Goal: Task Accomplishment & Management: Manage account settings

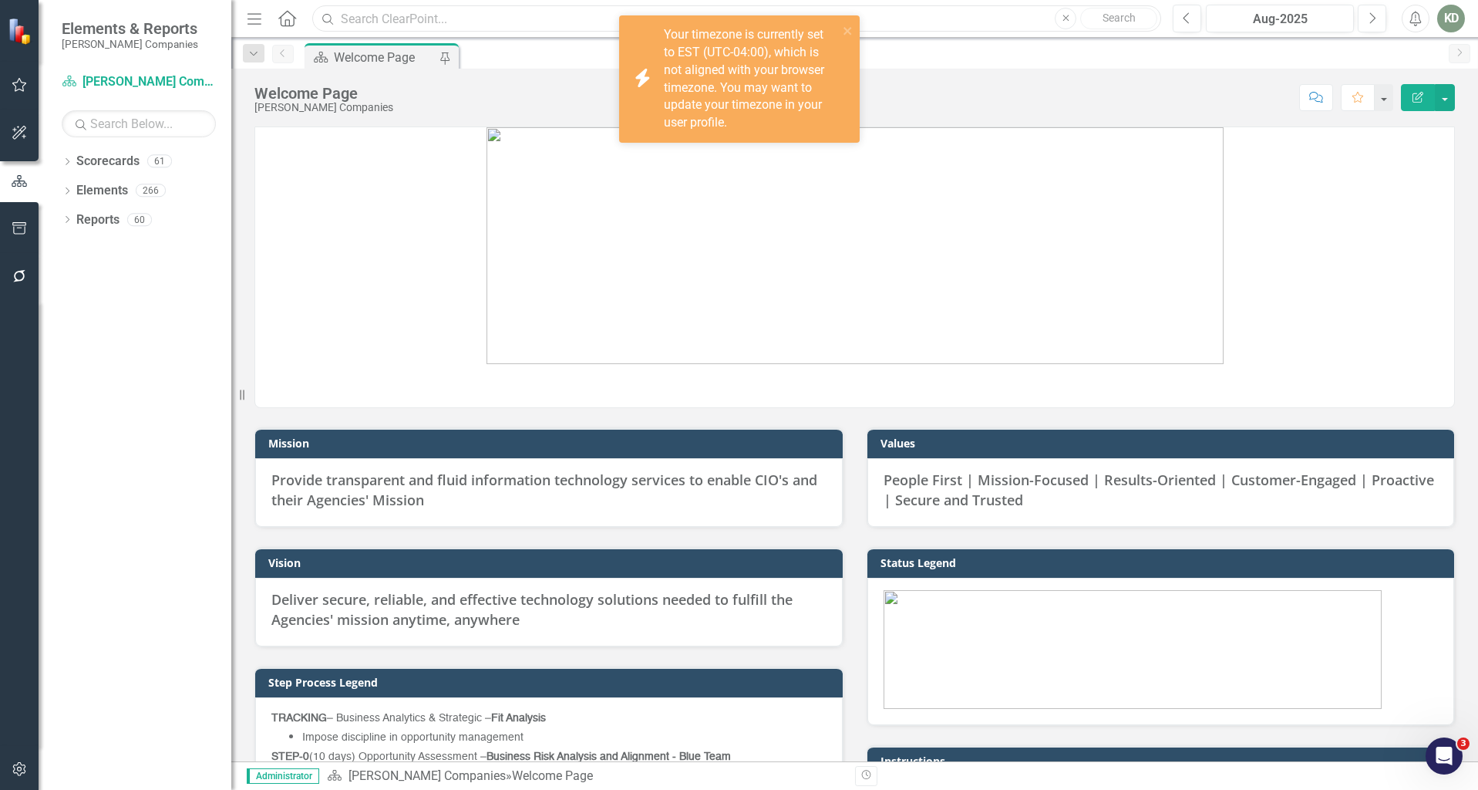
click at [379, 29] on input "text" at bounding box center [736, 18] width 849 height 27
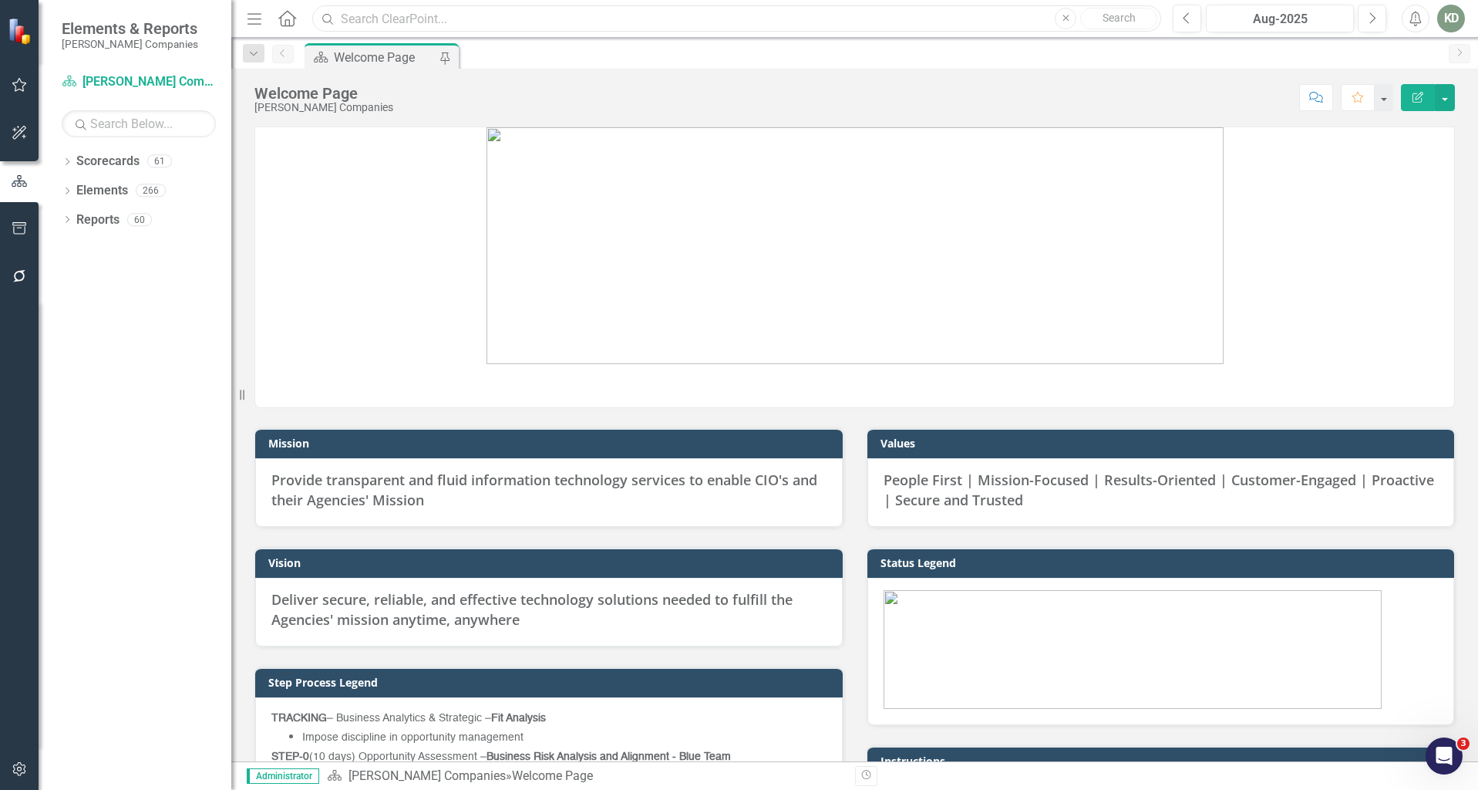
paste input "238185"
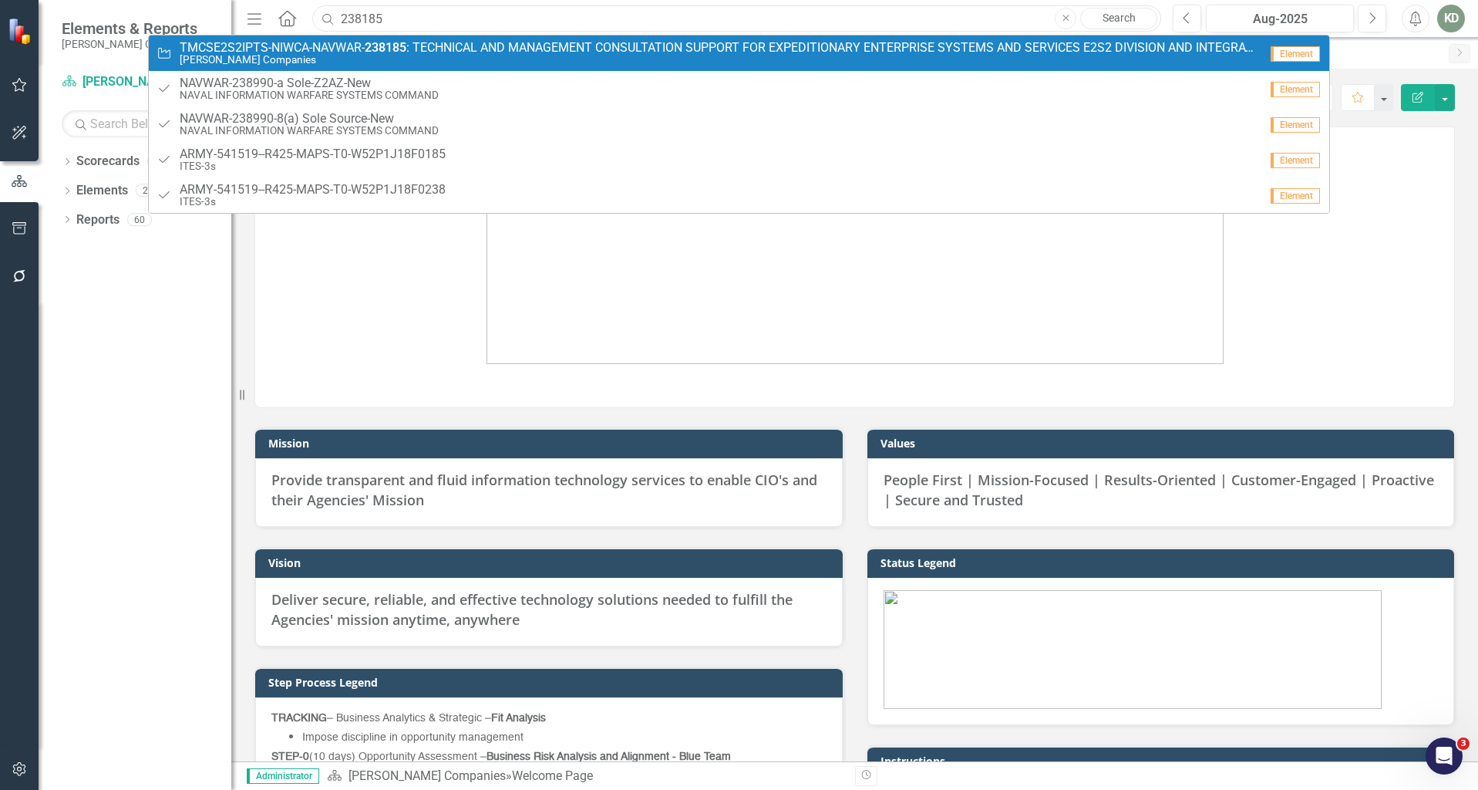
type input "238185"
click at [382, 43] on strong "238185" at bounding box center [386, 47] width 42 height 15
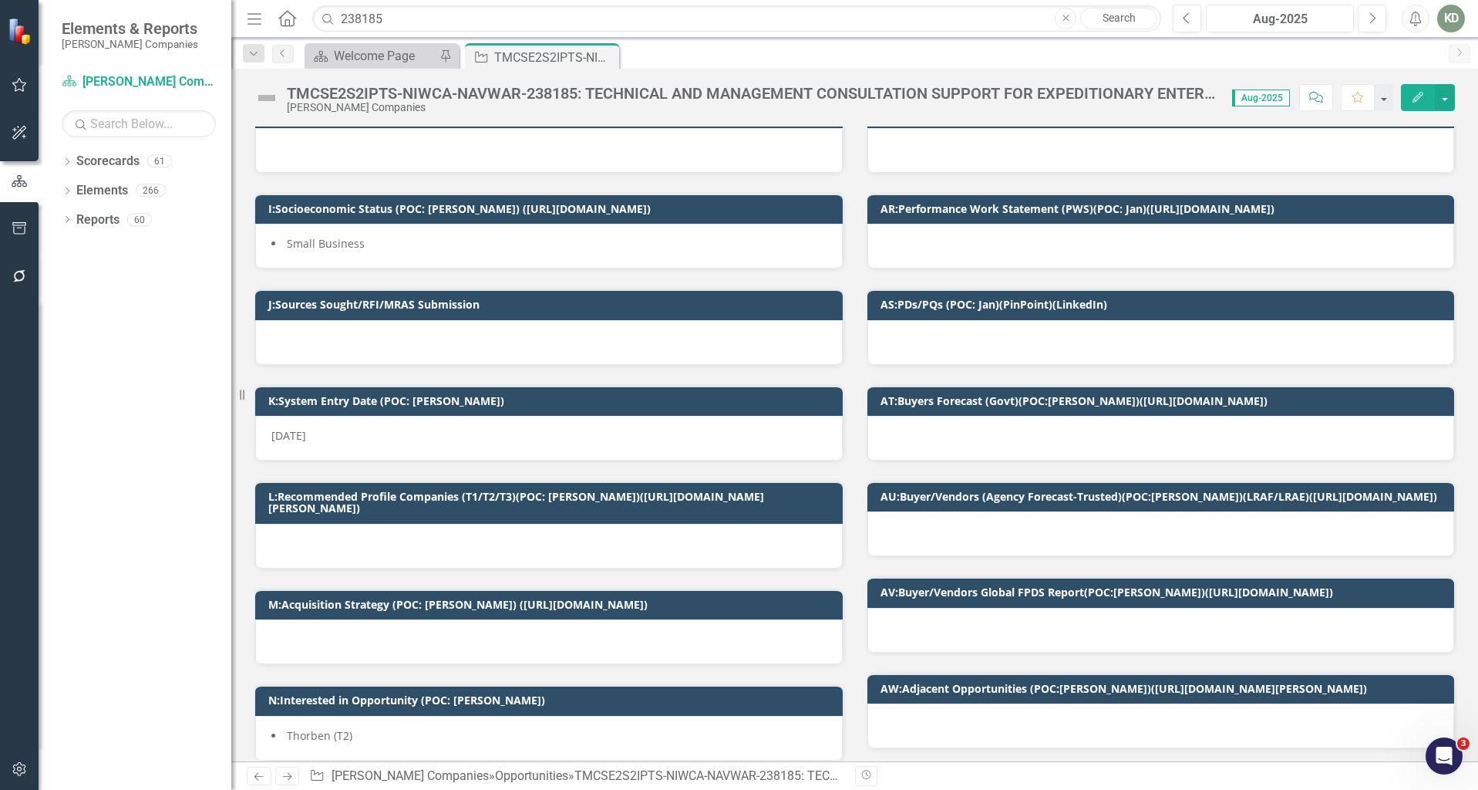
scroll to position [195, 0]
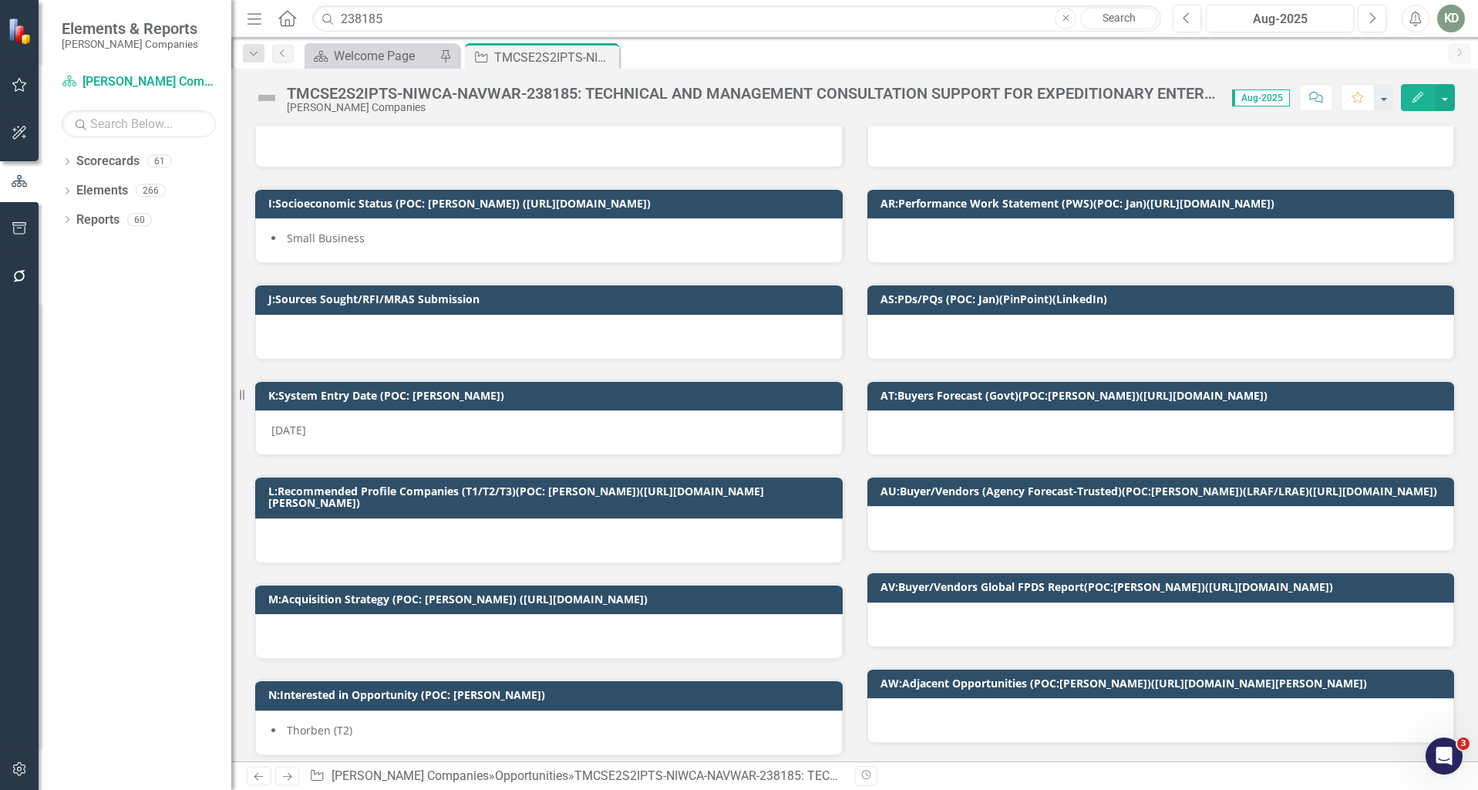
click at [344, 529] on div at bounding box center [549, 540] width 588 height 45
click at [343, 529] on div at bounding box center [549, 540] width 588 height 45
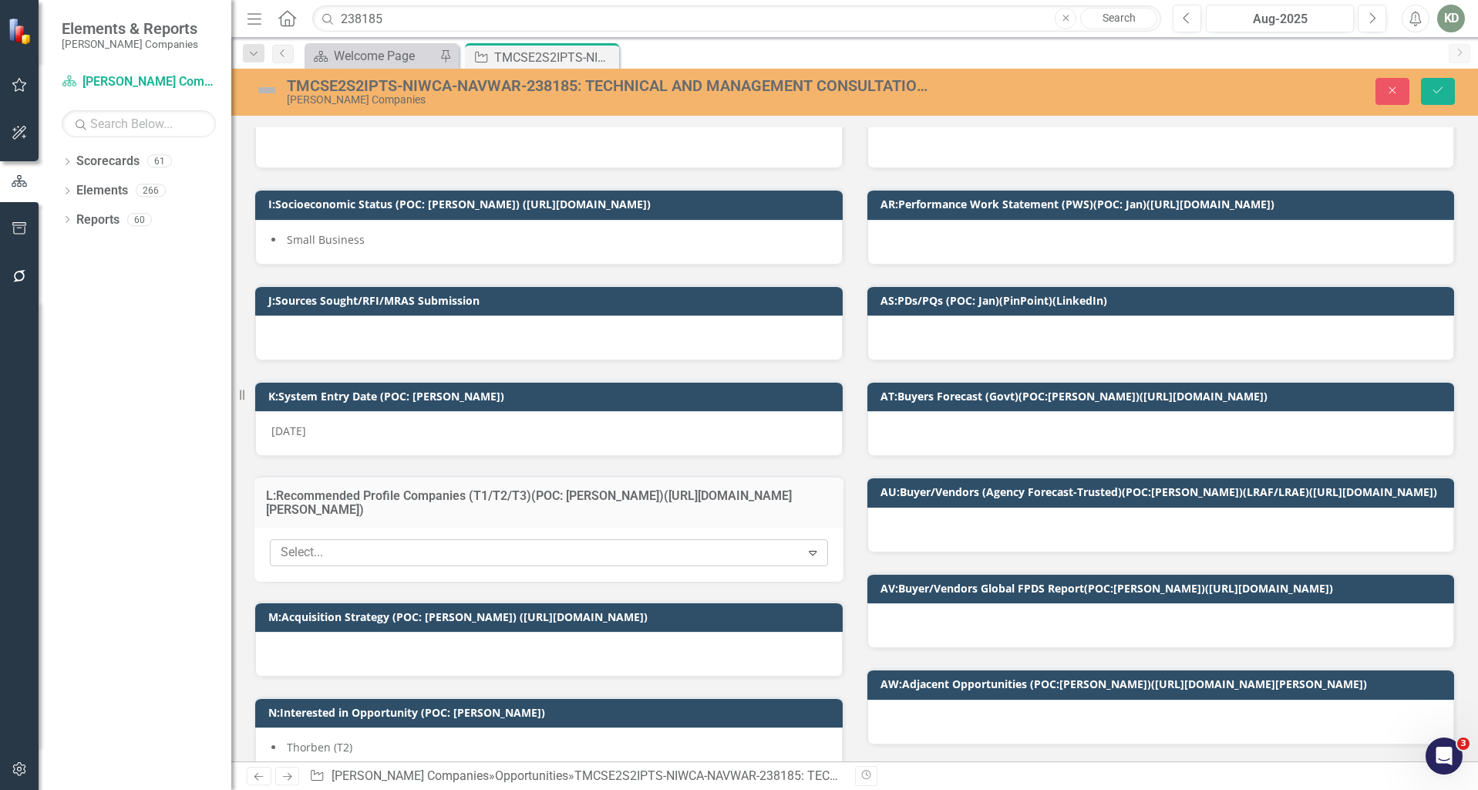
click at [342, 542] on div at bounding box center [538, 552] width 526 height 21
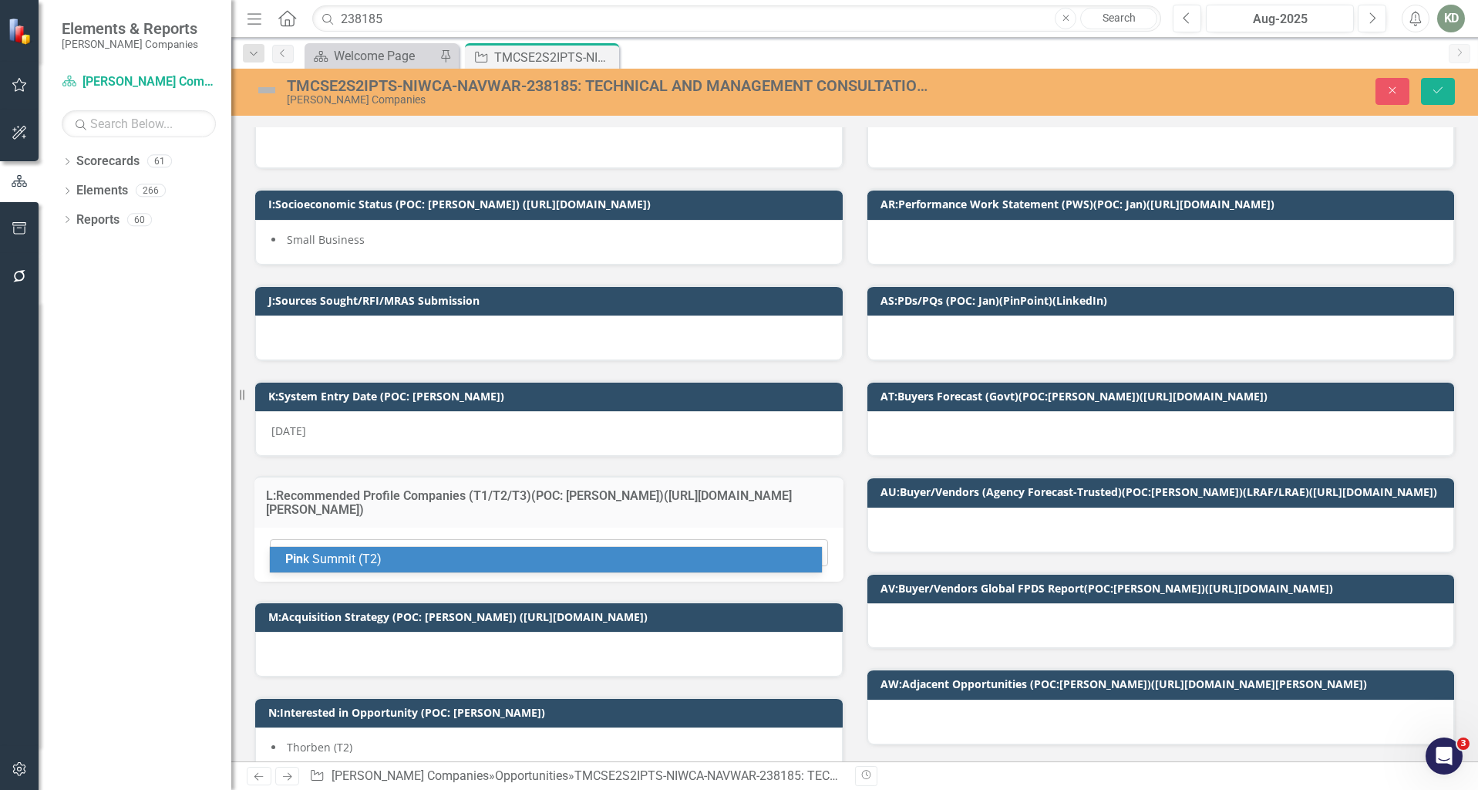
type input "pink"
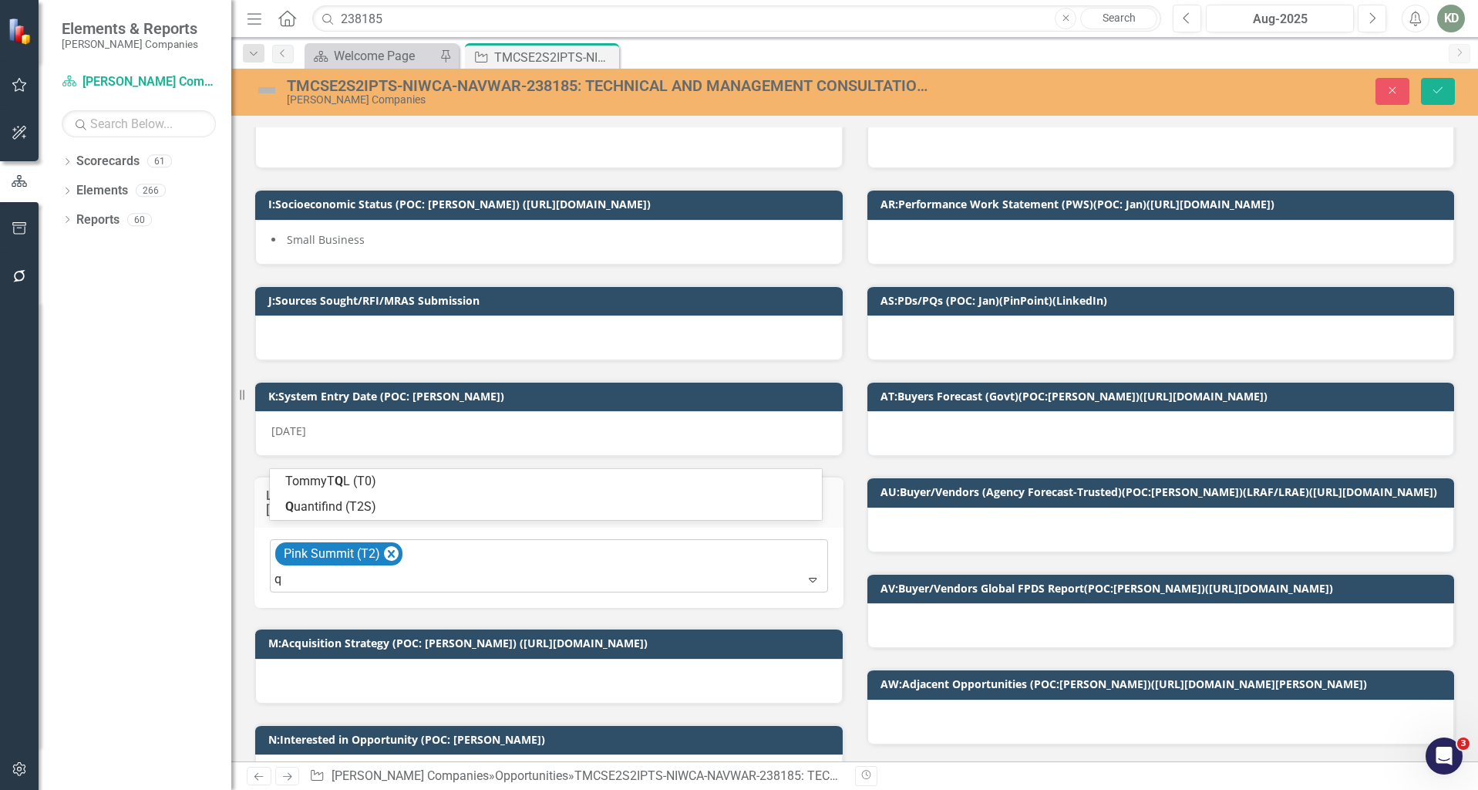
type input "qu"
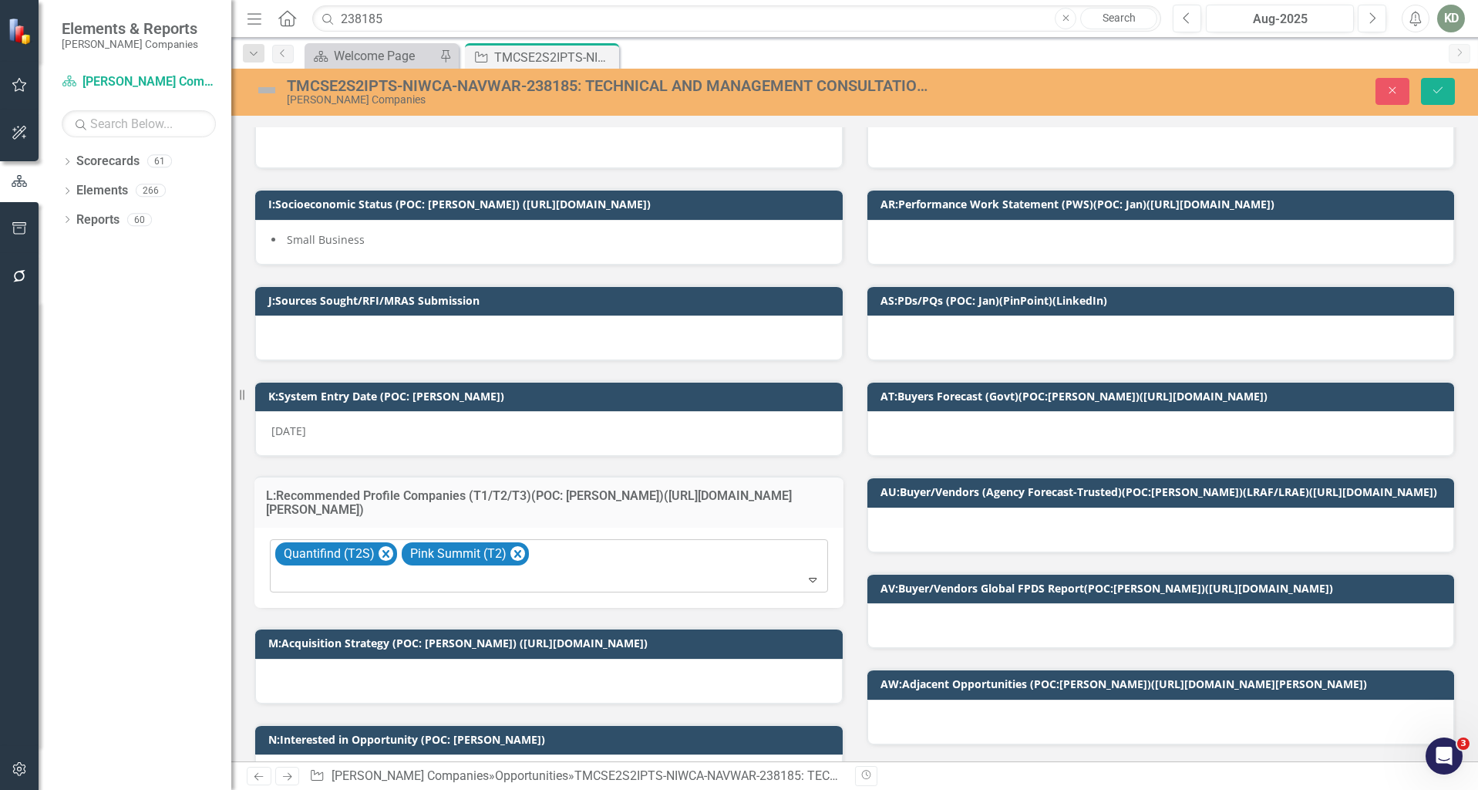
type input "d"
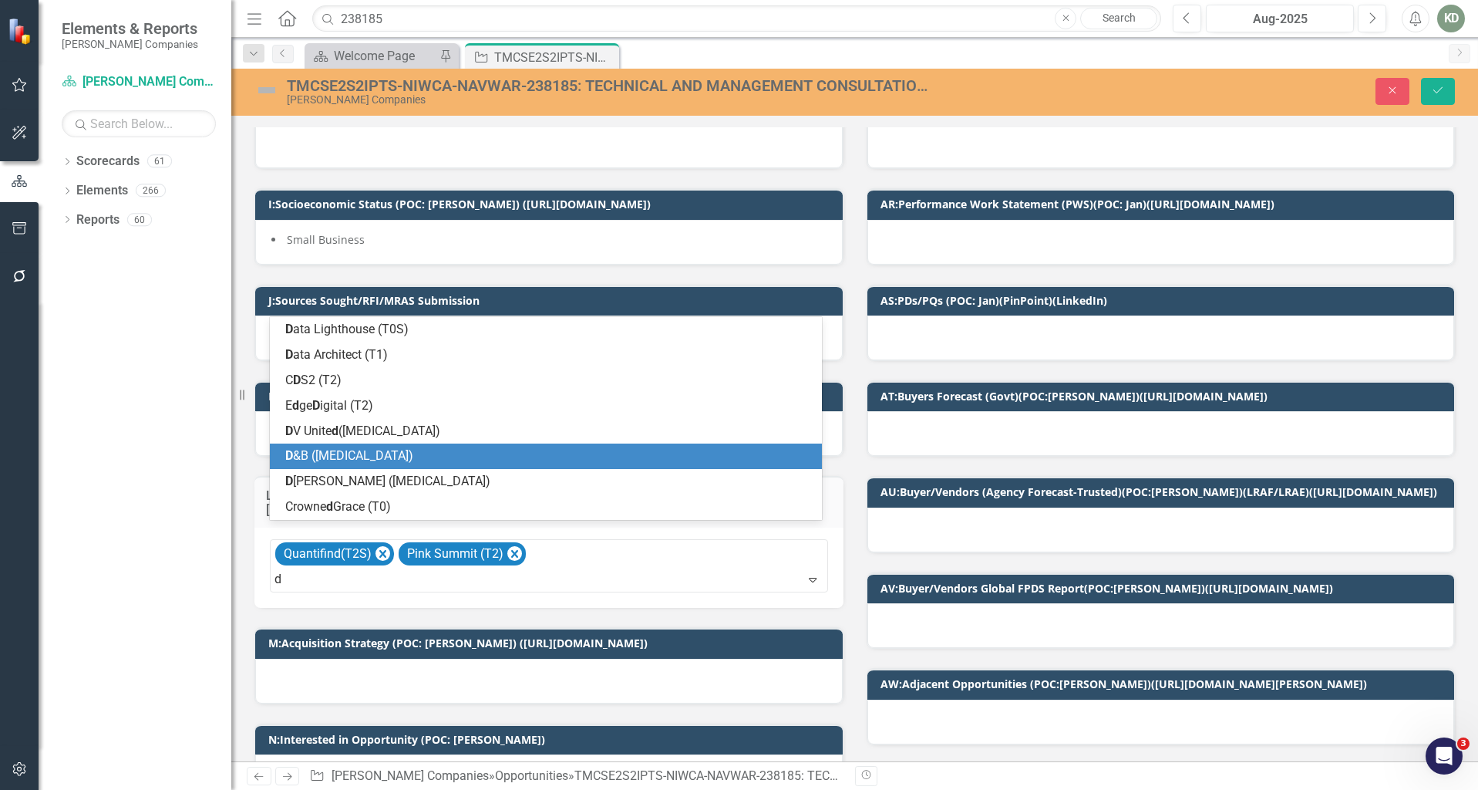
click at [313, 460] on span "D &B ([MEDICAL_DATA])" at bounding box center [349, 455] width 128 height 15
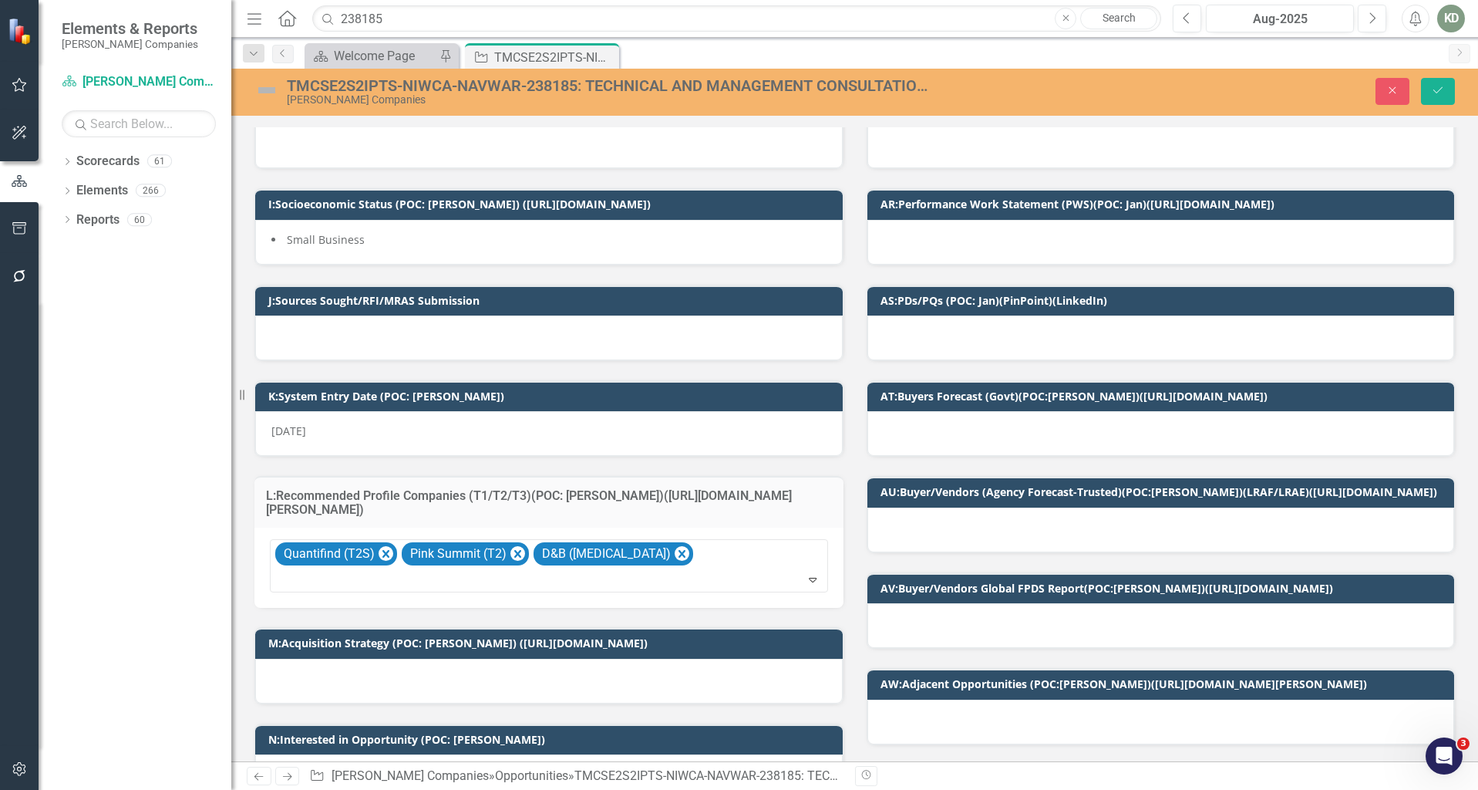
scroll to position [190, 0]
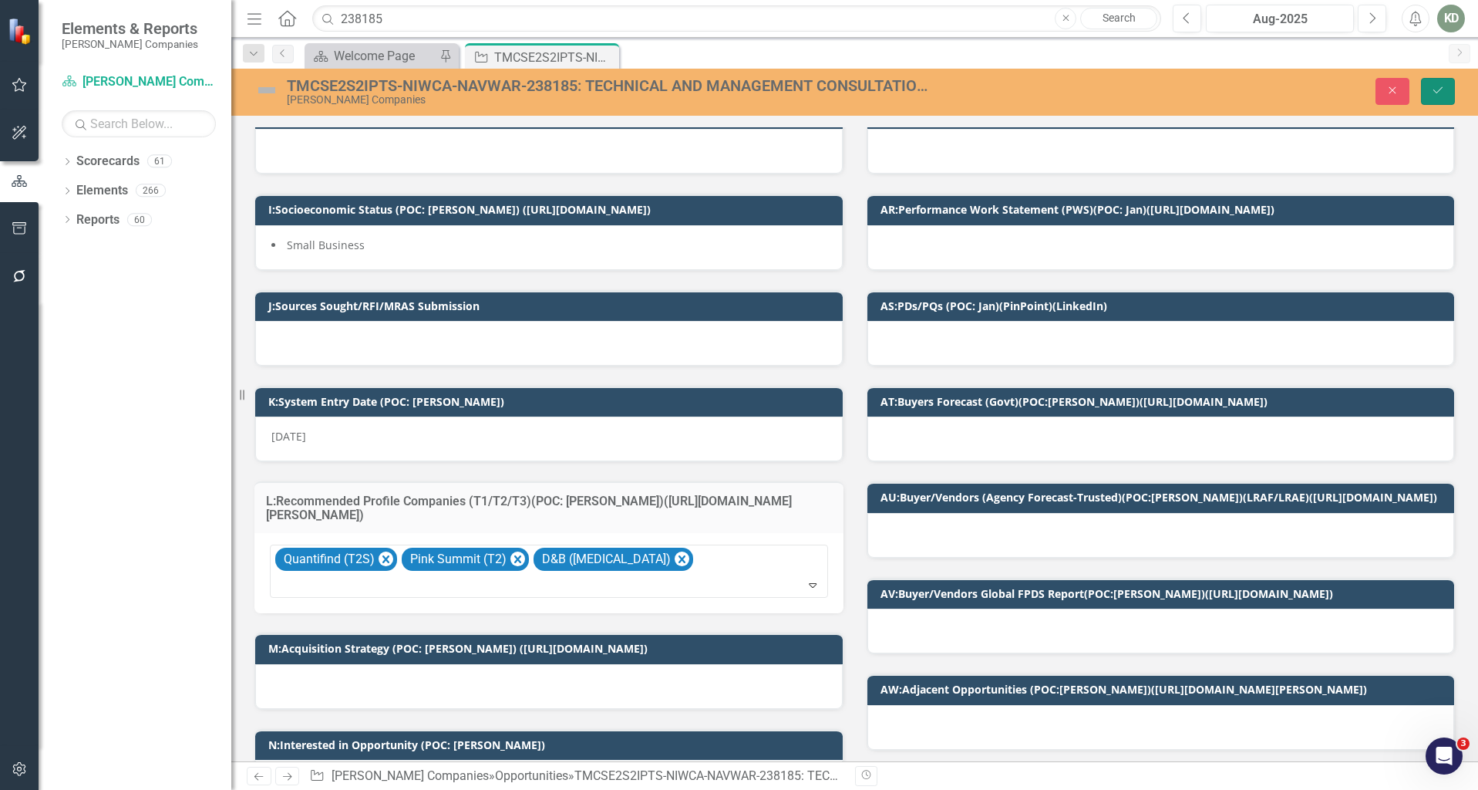
drag, startPoint x: 1437, startPoint y: 98, endPoint x: 653, endPoint y: 422, distance: 848.5
click at [1437, 98] on button "Save" at bounding box center [1438, 91] width 34 height 27
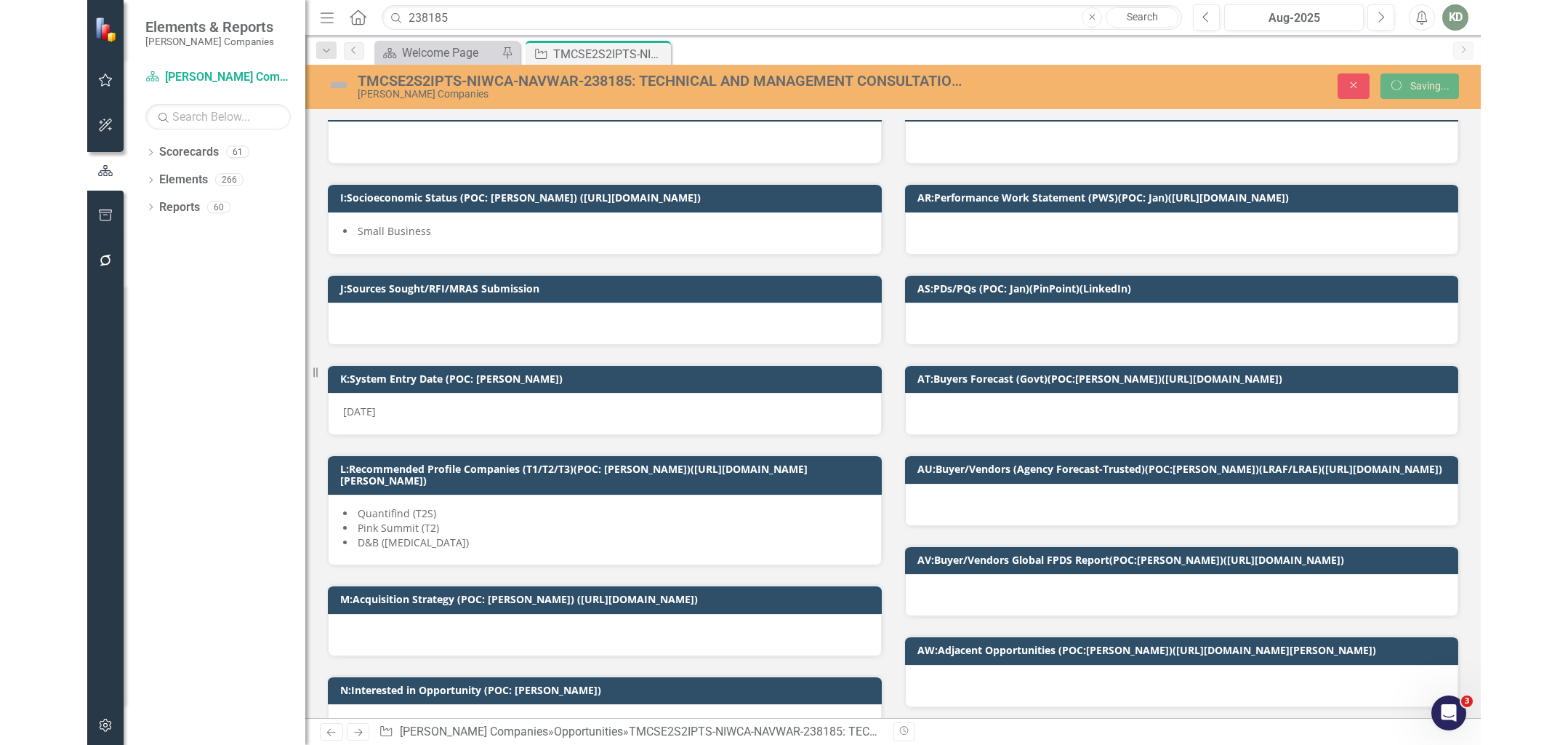
scroll to position [0, 0]
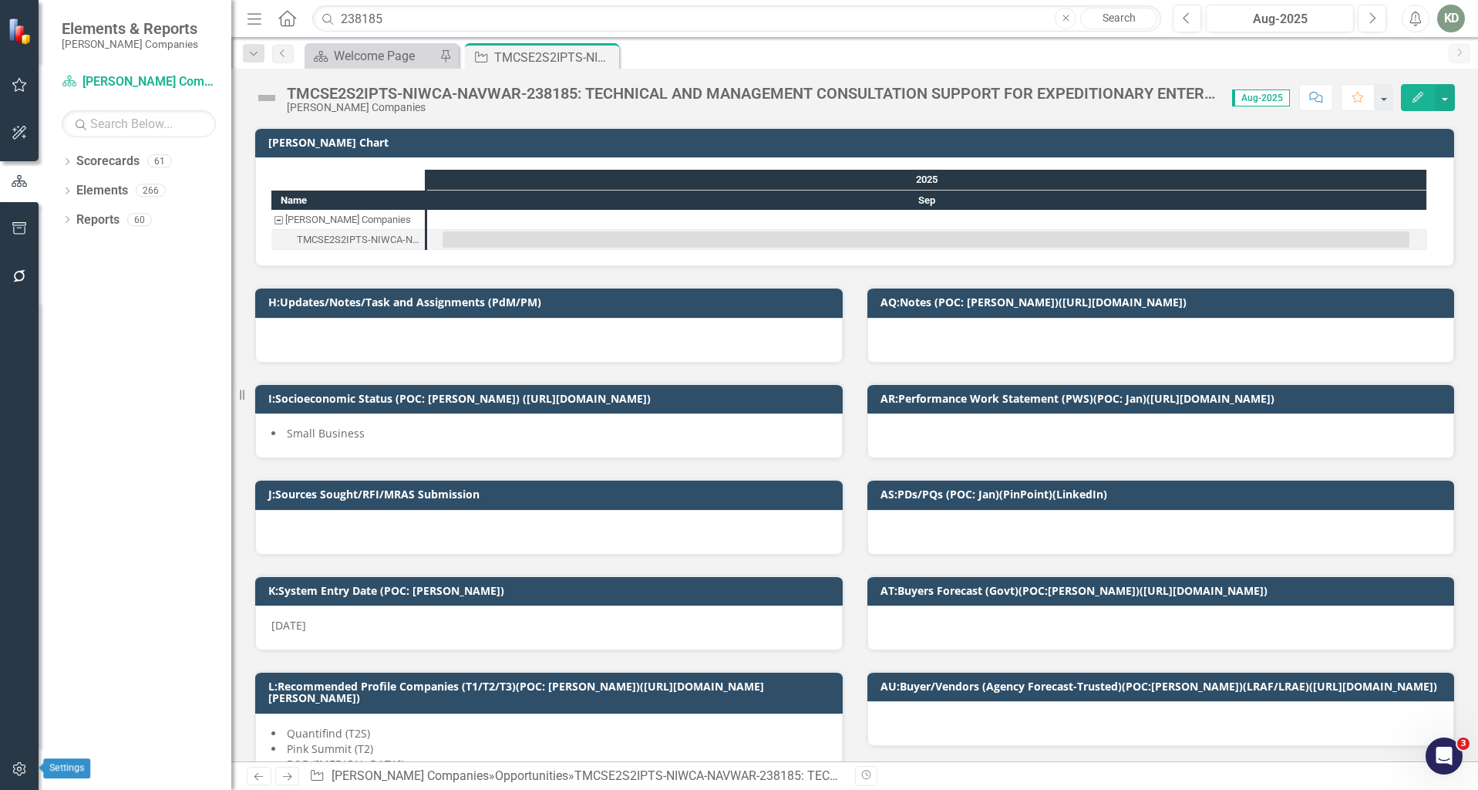
click at [15, 782] on button "button" at bounding box center [19, 769] width 35 height 32
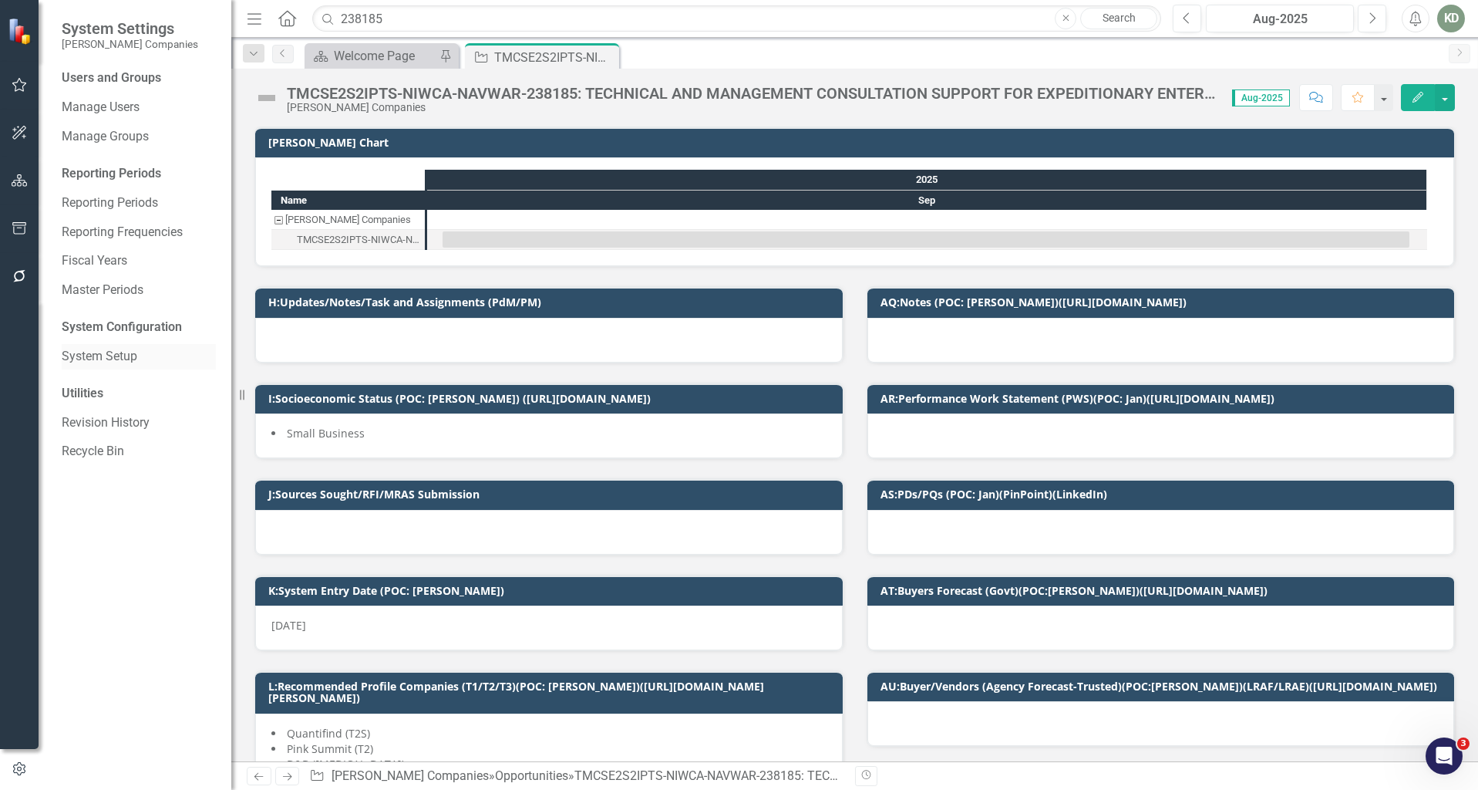
click at [154, 365] on div "System Setup" at bounding box center [139, 356] width 154 height 25
click at [121, 348] on link "System Setup" at bounding box center [139, 357] width 154 height 18
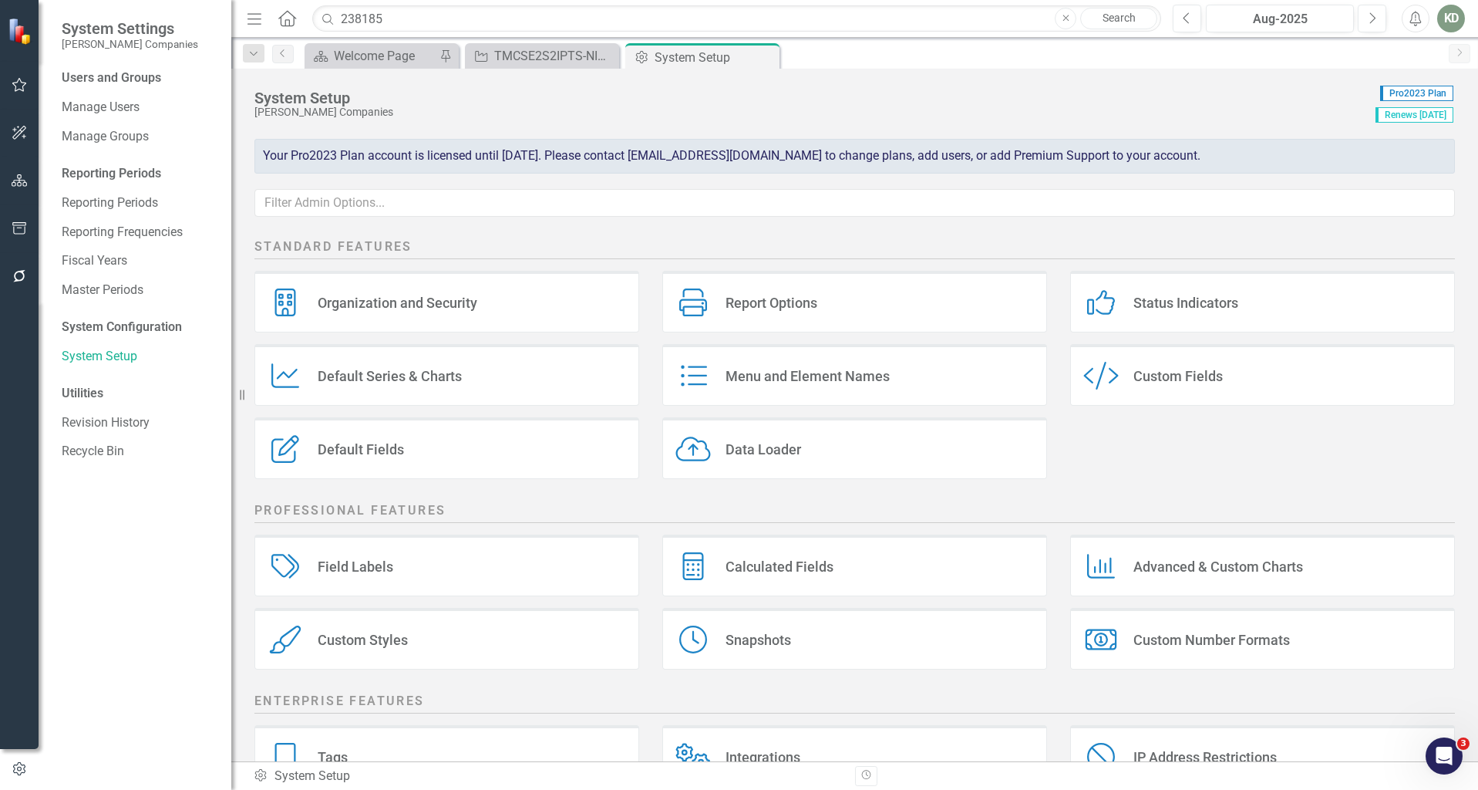
click at [1225, 379] on div "Custom Style Custom Fields" at bounding box center [1262, 375] width 385 height 62
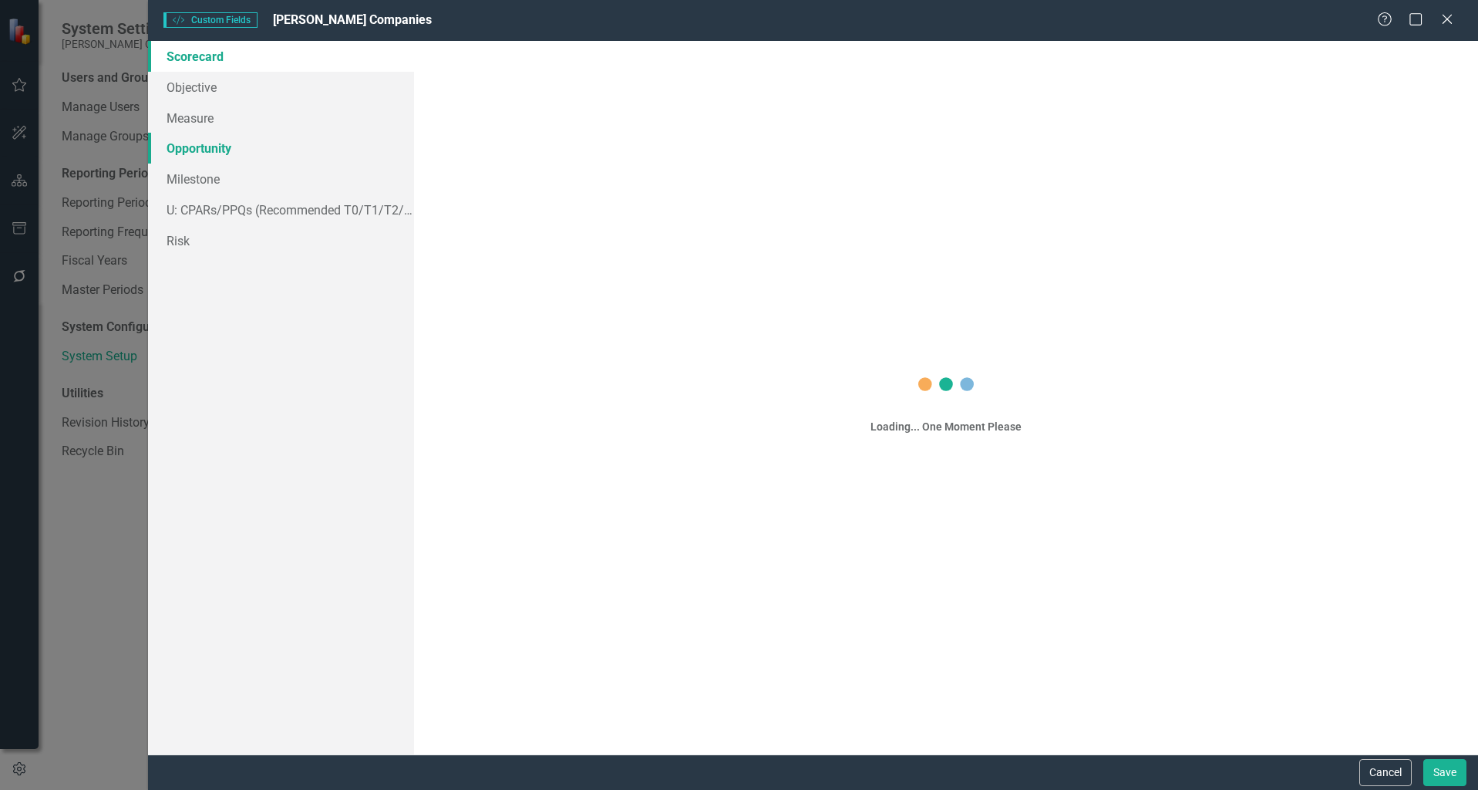
click at [219, 147] on link "Opportunity" at bounding box center [281, 148] width 266 height 31
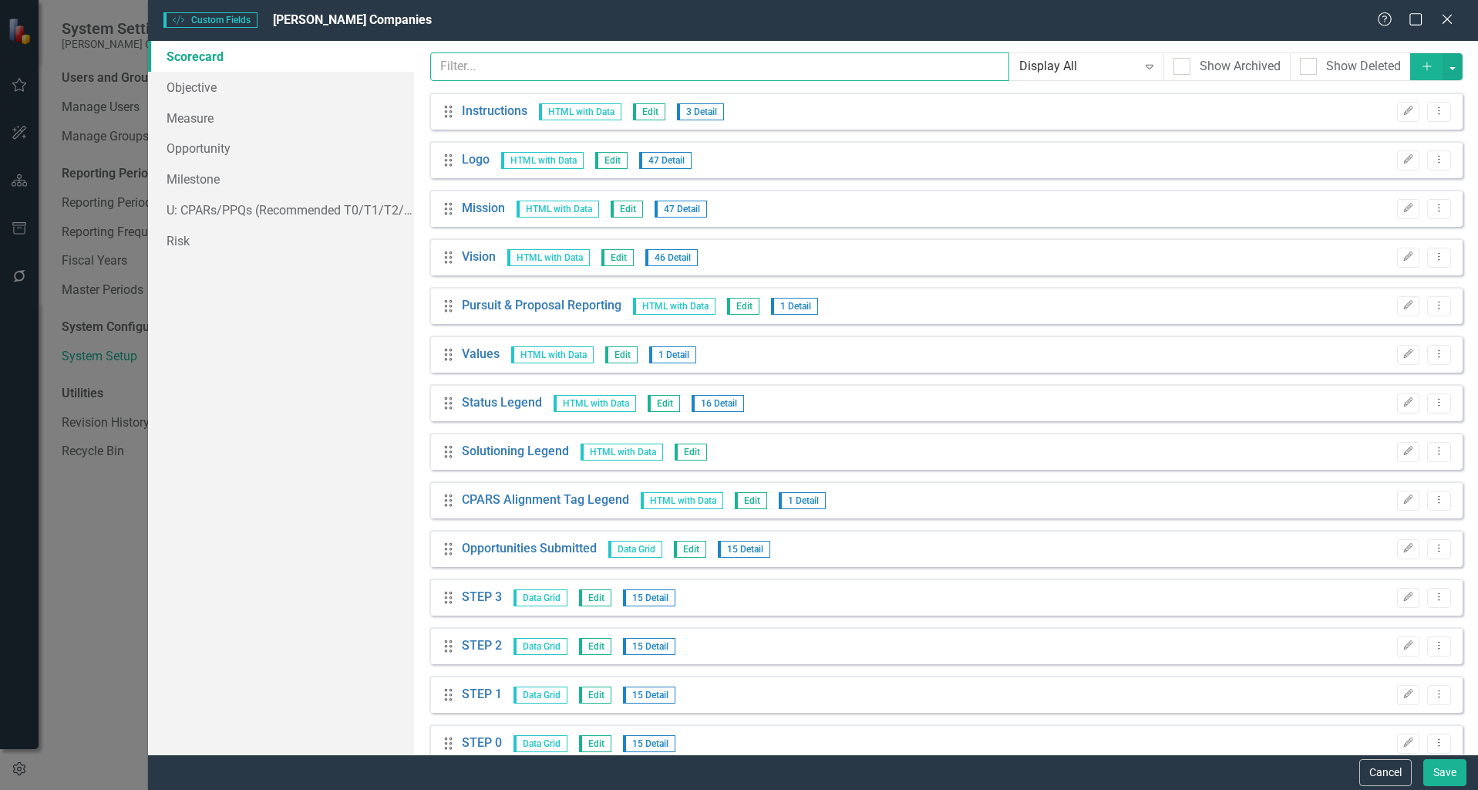
click at [694, 67] on input "text" at bounding box center [719, 66] width 579 height 29
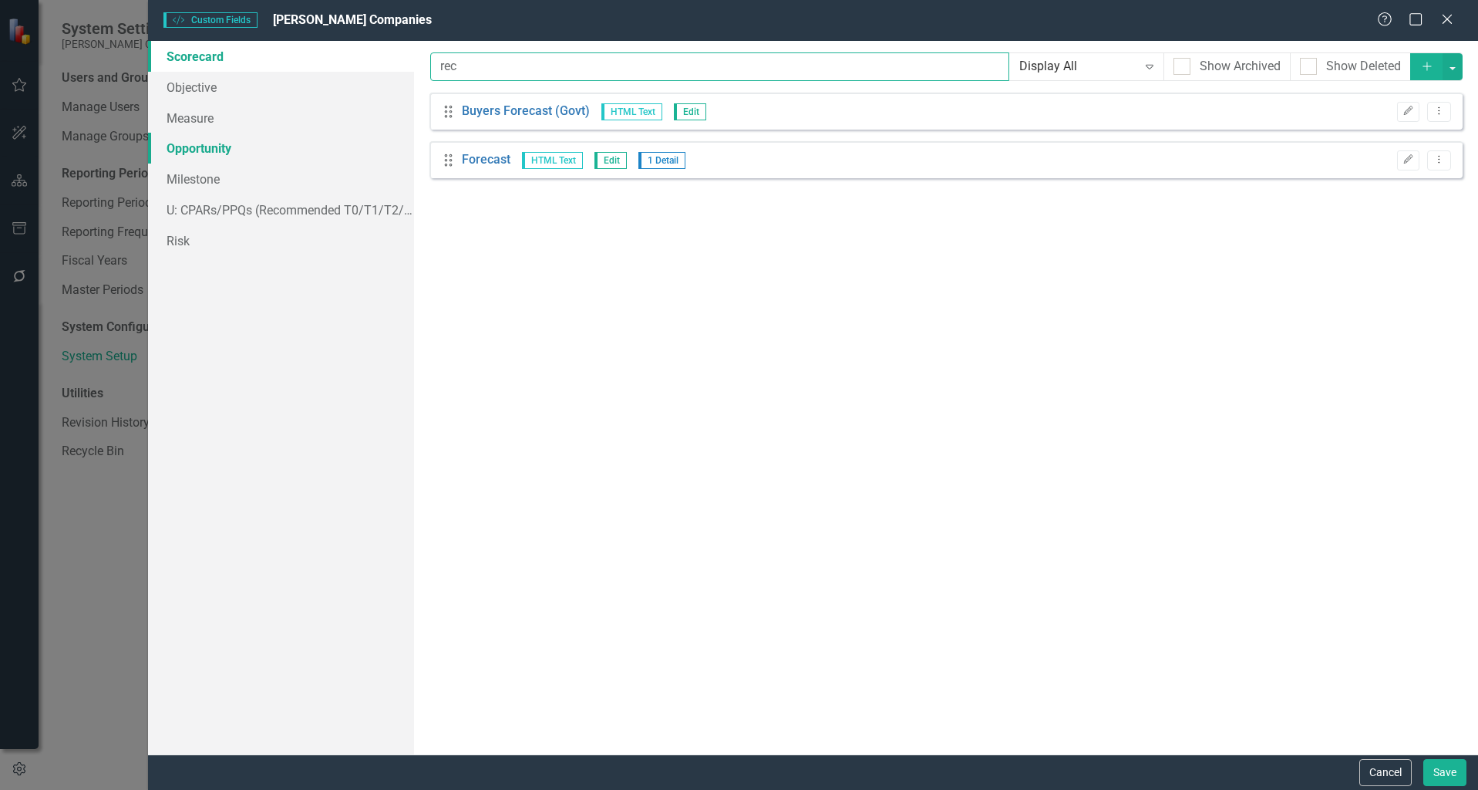
type input "rec"
drag, startPoint x: 274, startPoint y: 148, endPoint x: 356, endPoint y: 129, distance: 84.7
click at [273, 148] on link "Opportunity" at bounding box center [281, 148] width 266 height 31
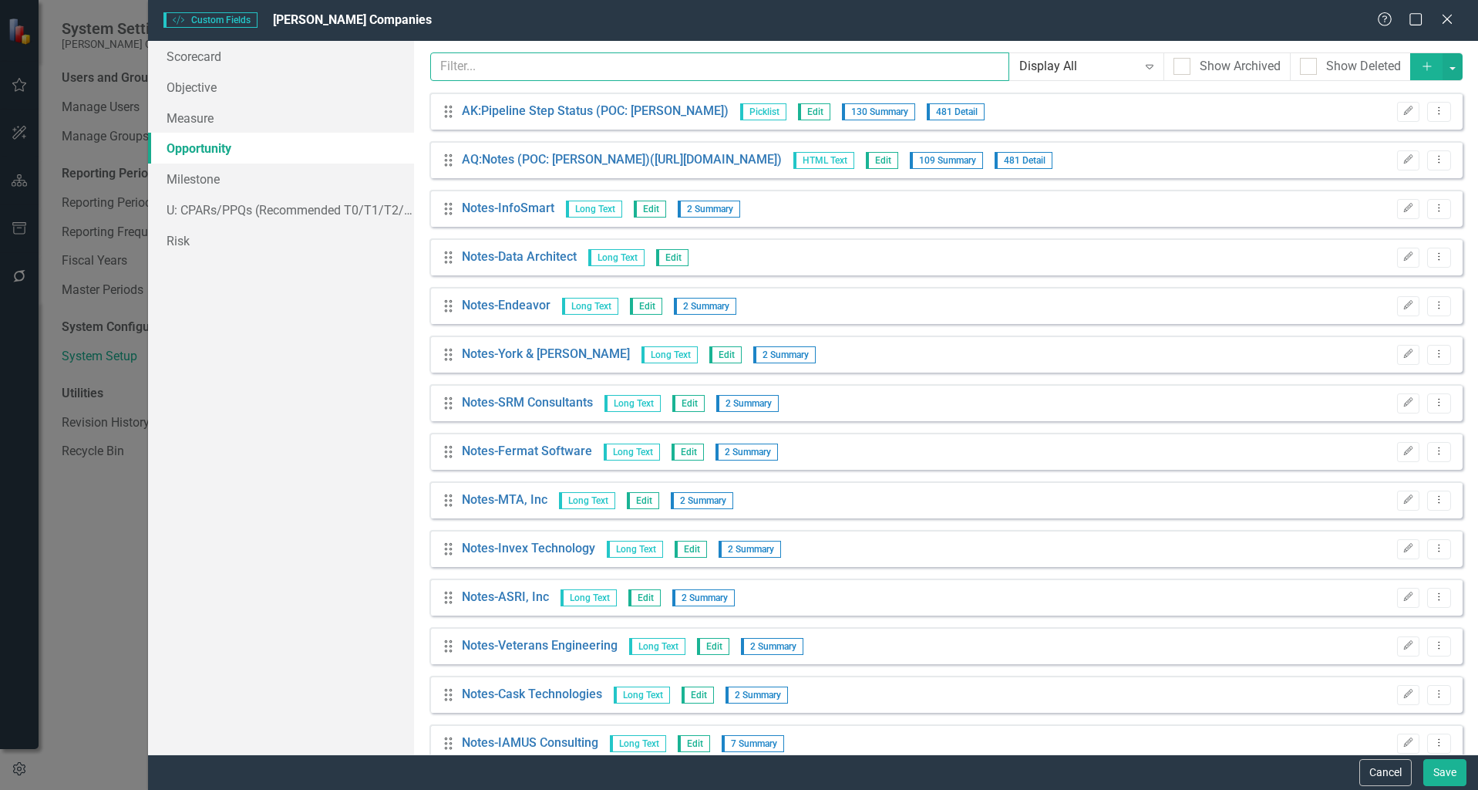
click at [607, 68] on input "text" at bounding box center [719, 66] width 579 height 29
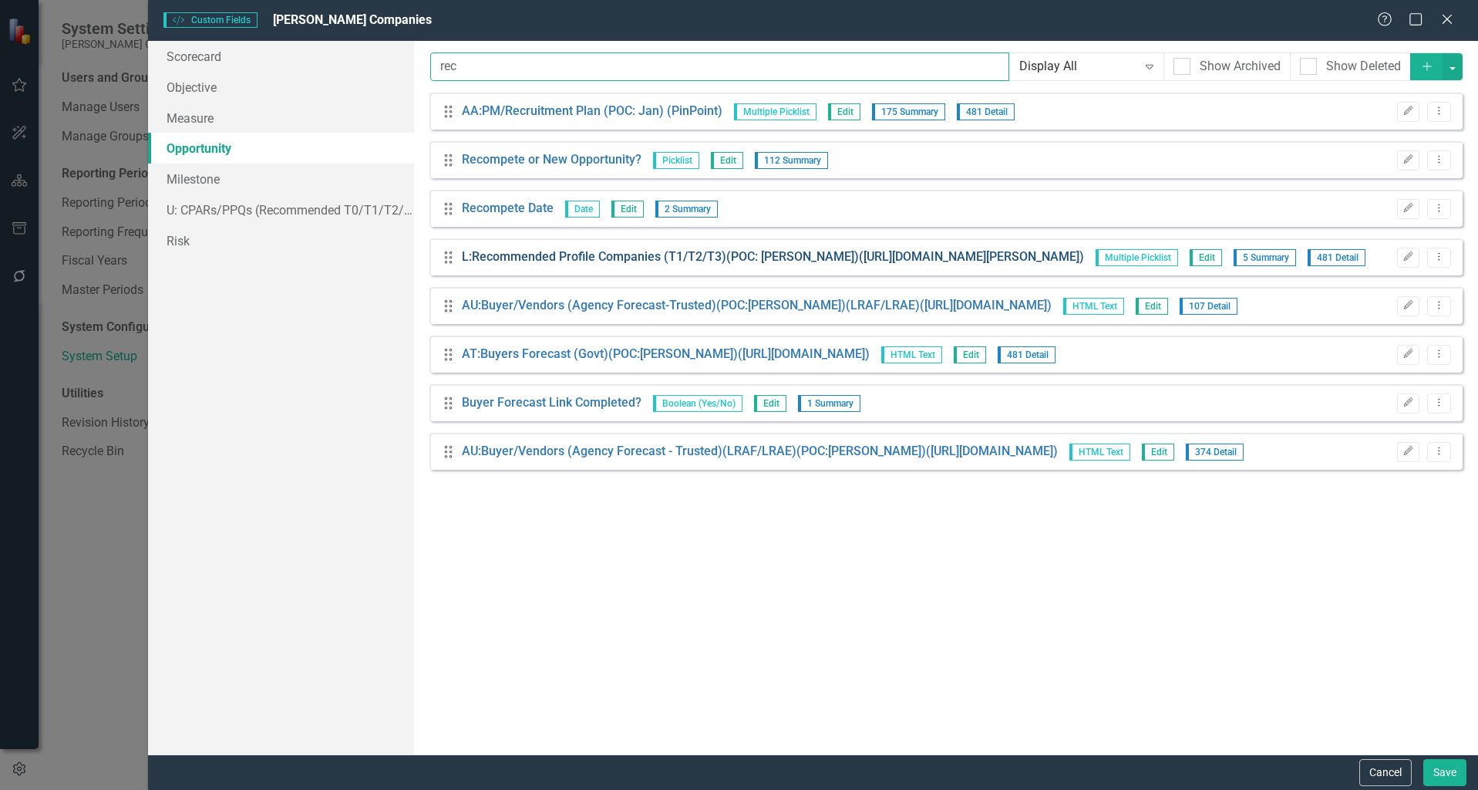
type input "rec"
click at [573, 259] on link "L:Recommended Profile Companies (T1/T2/T3)(POC: [PERSON_NAME])([URL][DOMAIN_NAM…" at bounding box center [773, 257] width 622 height 18
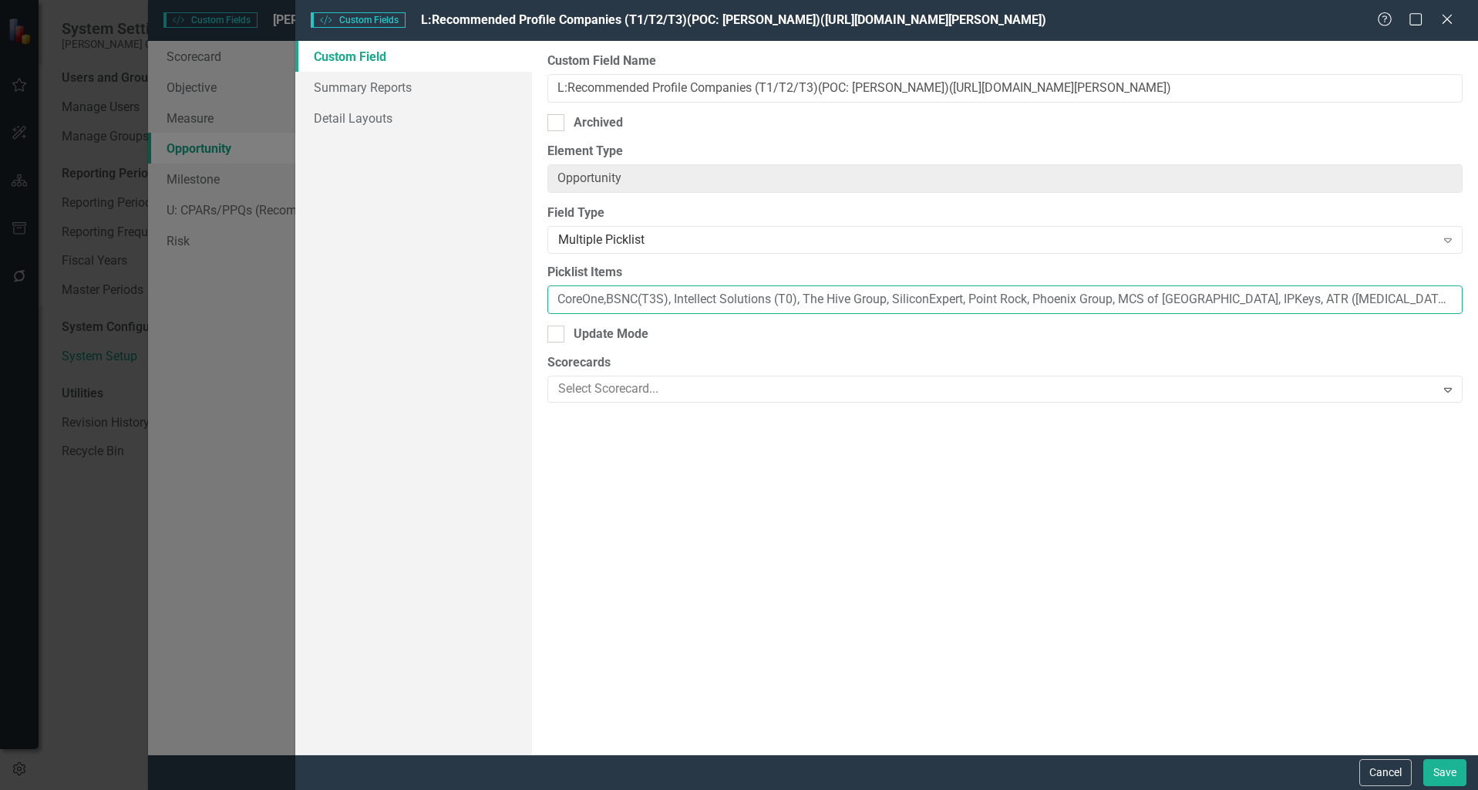
click at [554, 296] on input "CoreOne,BSNC(T3S), Intellect Solutions (T0), The Hive Group, SiliconExpert, Poi…" at bounding box center [1005, 299] width 915 height 29
drag, startPoint x: 726, startPoint y: 300, endPoint x: 542, endPoint y: 305, distance: 184.4
click at [543, 305] on div "Custom Field Name L:Recommended Profile Companies (T1/T2/T3)(POC: [PERSON_NAME]…" at bounding box center [1005, 397] width 946 height 713
type input "DigiTech, FrameWork Defense, CoreOne,BSNC(T3S), Intellect Solutions (T0), The H…"
click at [1448, 771] on button "Save" at bounding box center [1445, 772] width 43 height 27
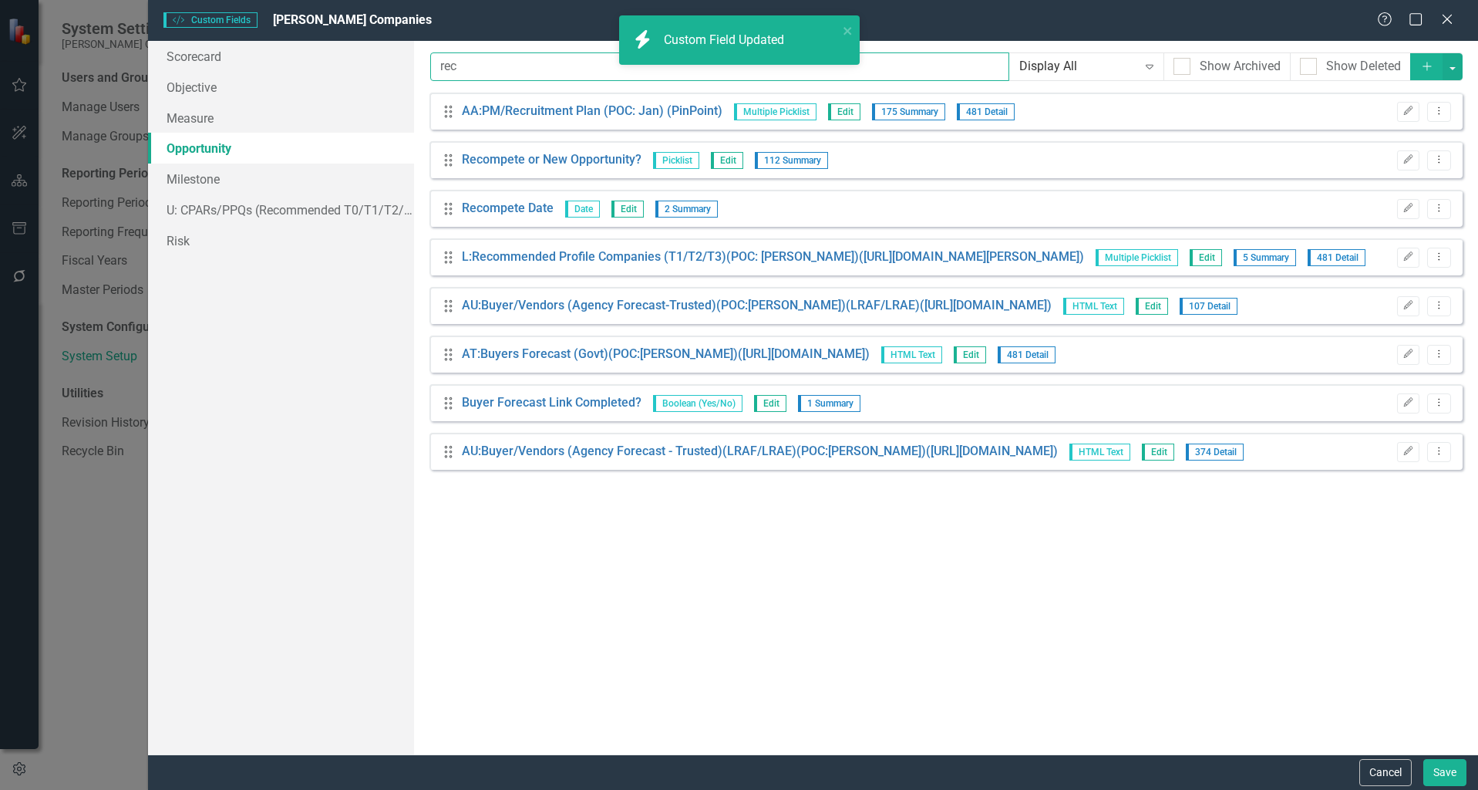
click at [560, 69] on input "rec" at bounding box center [719, 66] width 579 height 29
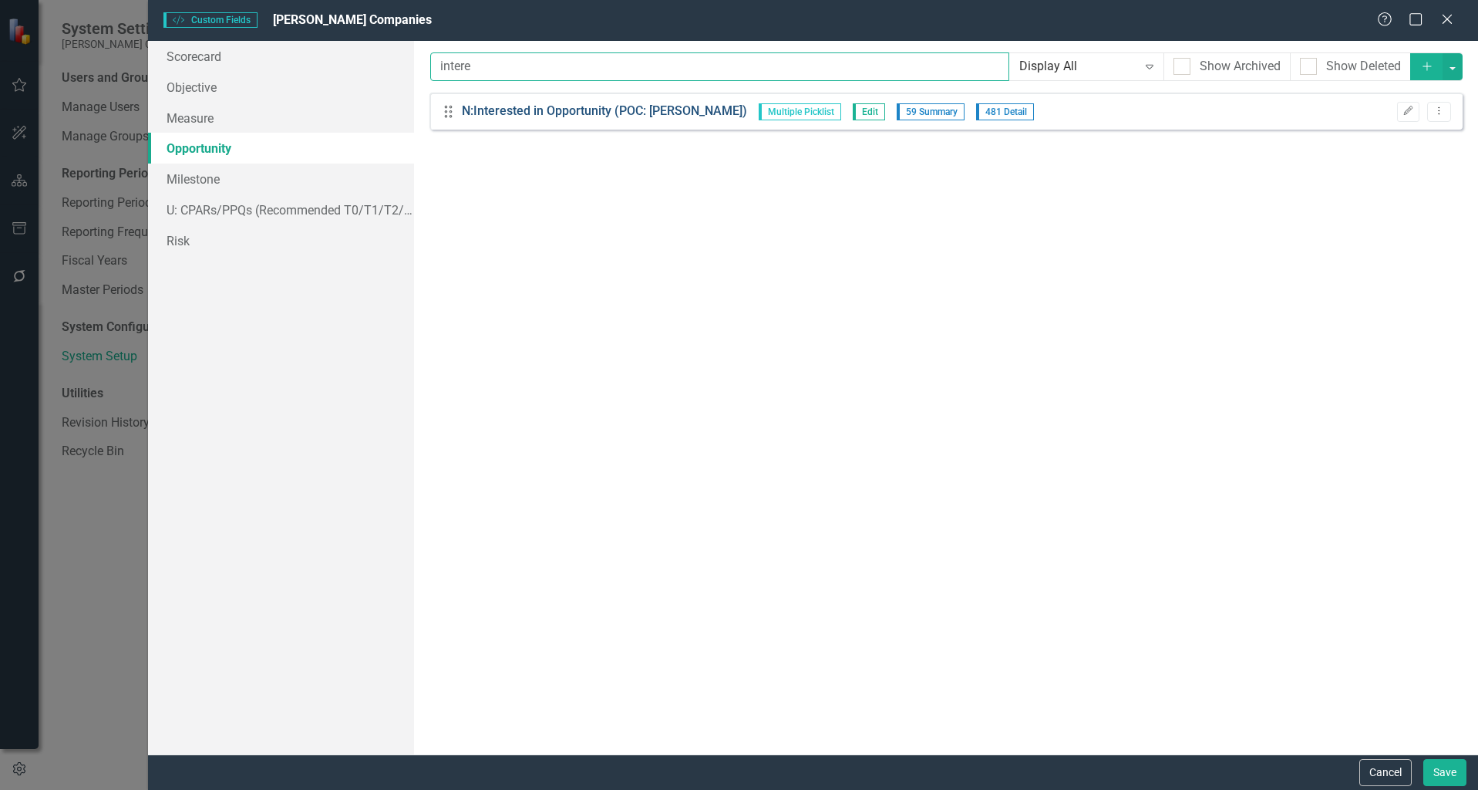
type input "intere"
click at [561, 104] on link "N:Interested in Opportunity (POC: [PERSON_NAME])" at bounding box center [604, 112] width 285 height 18
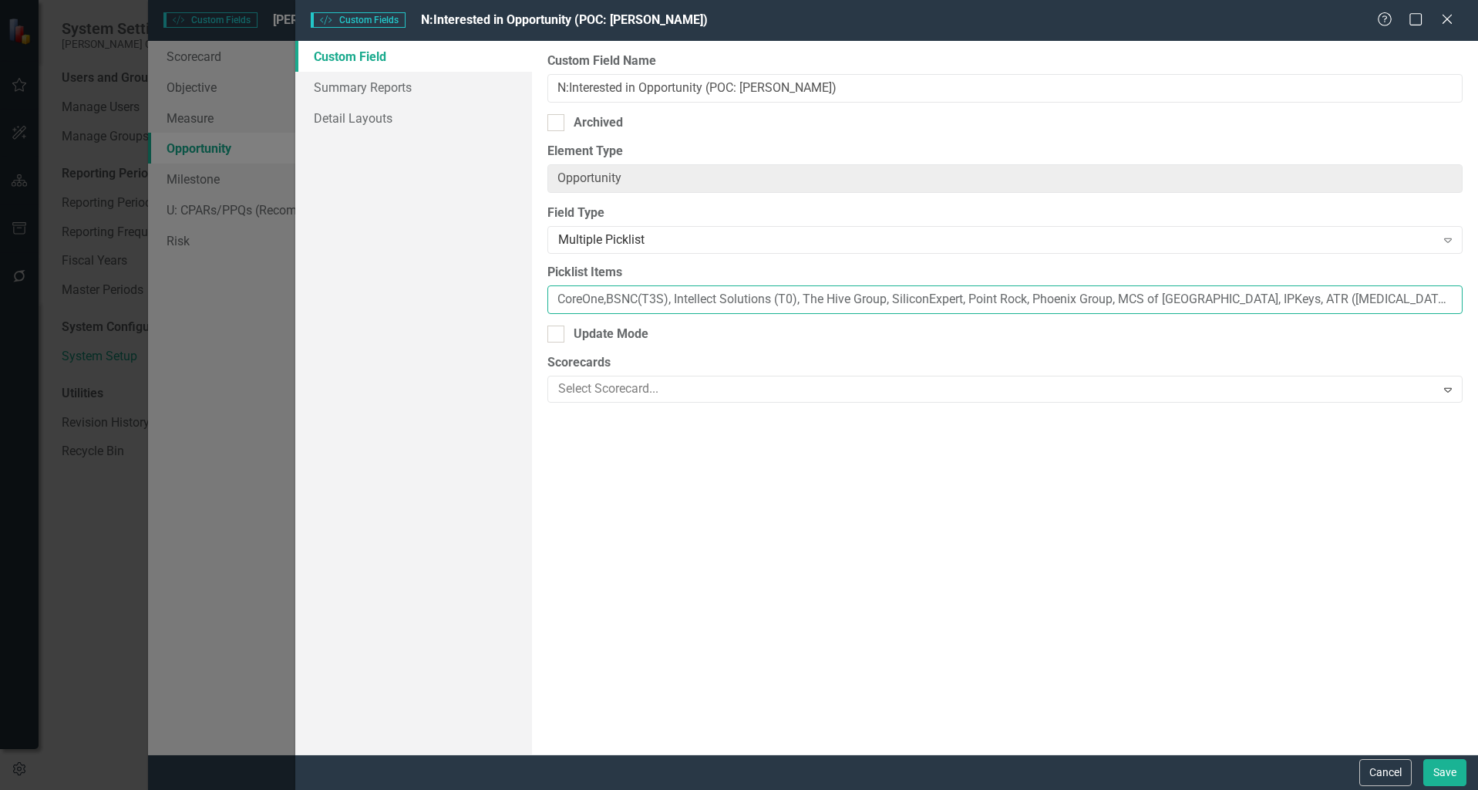
click at [558, 301] on input "CoreOne,BSNC(T3S), Intellect Solutions (T0), The Hive Group, SiliconExpert, Poi…" at bounding box center [1005, 299] width 915 height 29
paste input "DigiTech, FrameWork Defense,"
type input "DigiTech, FrameWork Defense, CoreOne,BSNC(T3S), Intellect Solutions (T0), The H…"
click at [1438, 762] on button "Save" at bounding box center [1445, 772] width 43 height 27
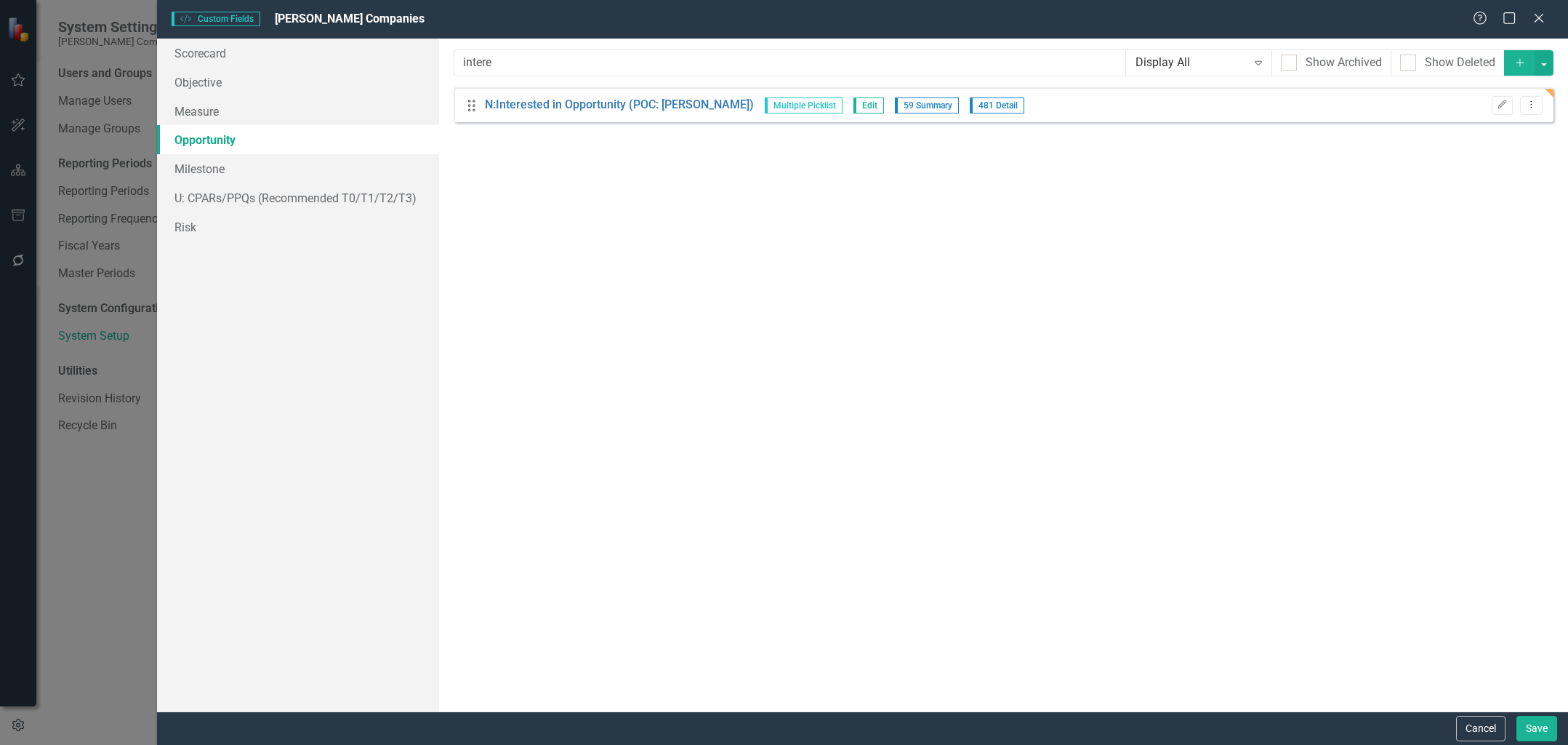
click at [1394, 28] on div "Custom Style Custom Fields [PERSON_NAME] Companies Help Maximize Close" at bounding box center [863, 19] width 1411 height 39
click at [1394, 22] on icon at bounding box center [1539, 18] width 11 height 11
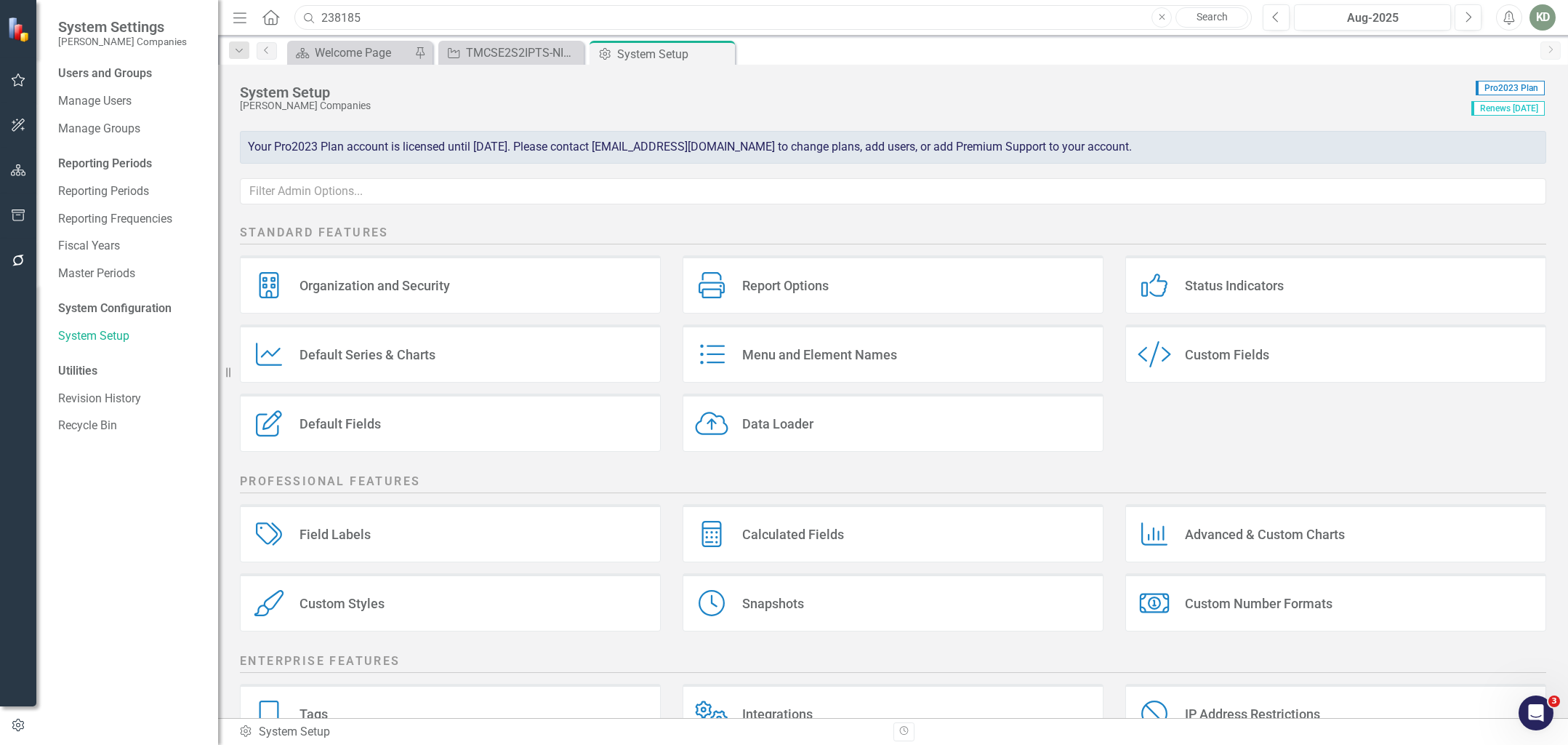
click at [414, 21] on input "238185" at bounding box center [773, 17] width 958 height 25
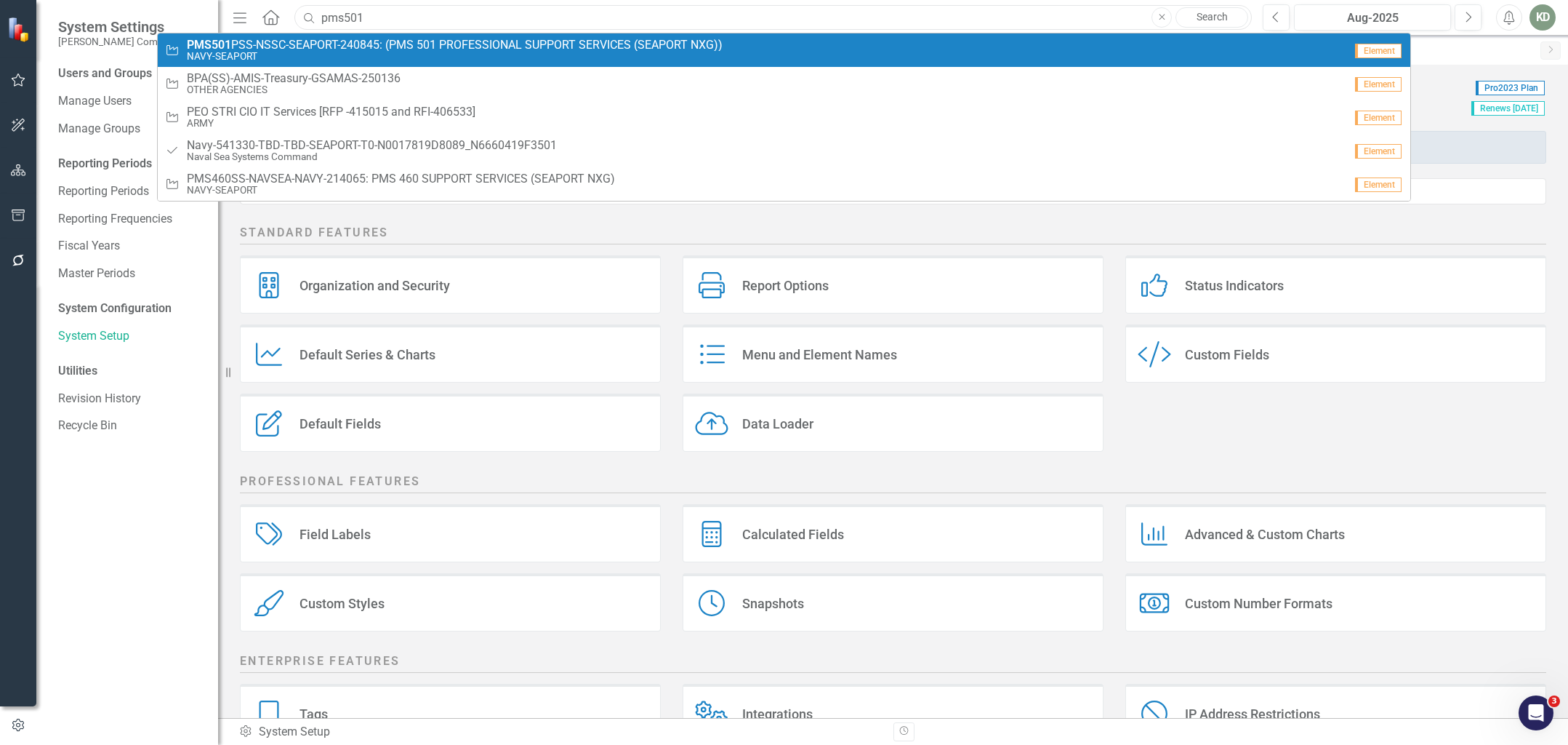
type input "pms501"
click at [414, 41] on span "PMS501 PSS-NSSC-SEAPORT-240845: (PMS 501 PROFESSIONAL SUPPORT SERVICES (SEAPORT…" at bounding box center [454, 45] width 536 height 13
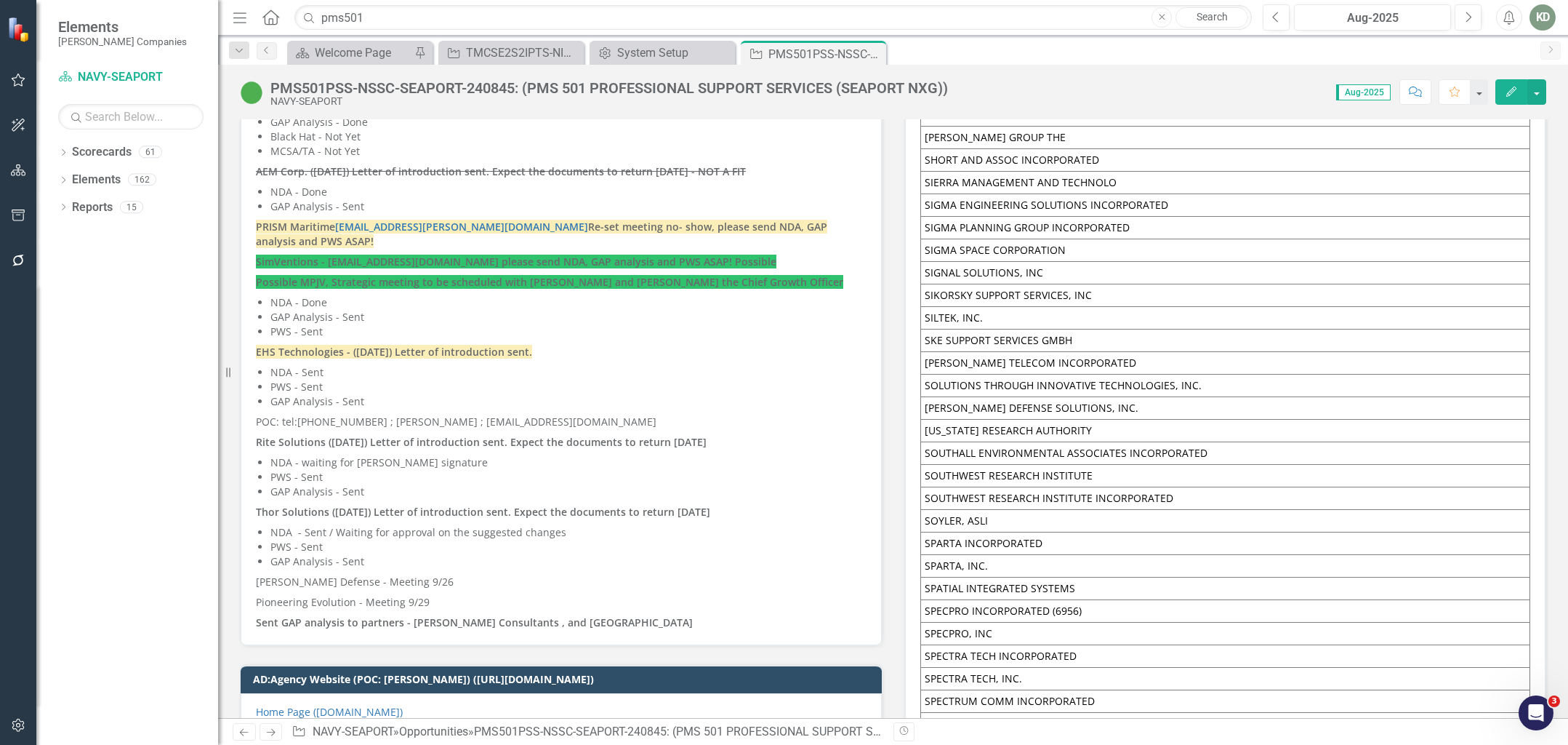
scroll to position [9739, 0]
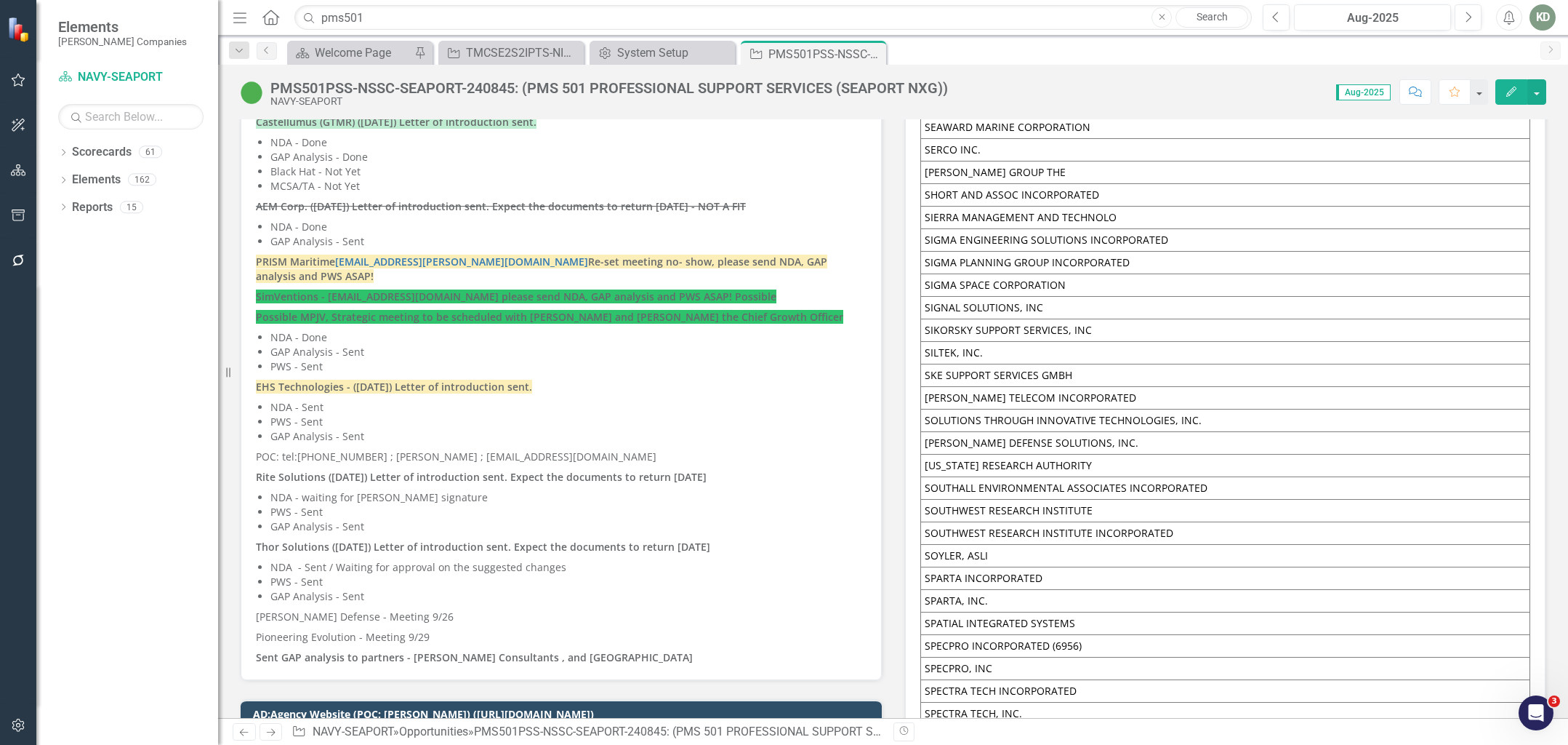
click at [528, 359] on li "PWS - Sent" at bounding box center [569, 366] width 596 height 14
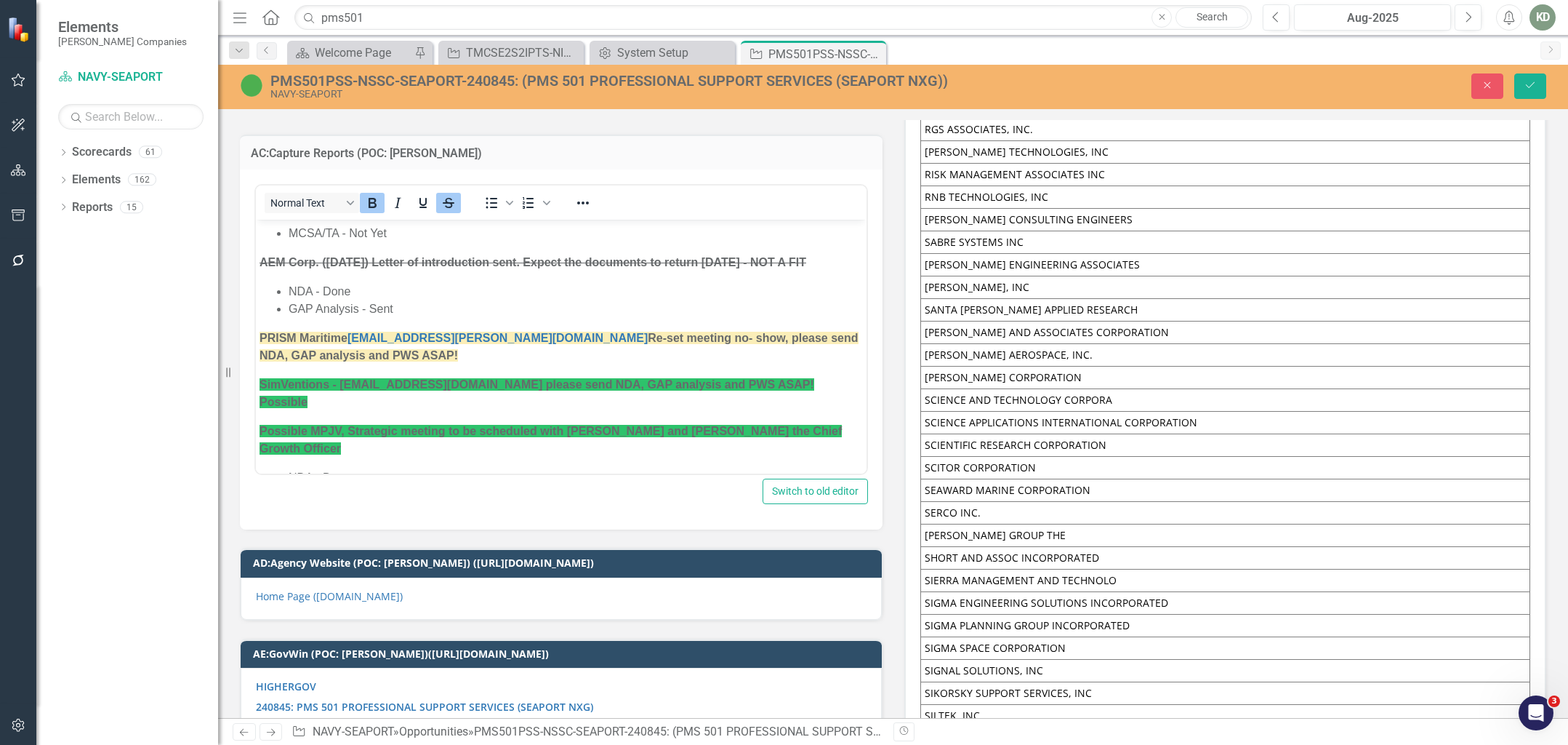
scroll to position [497, 0]
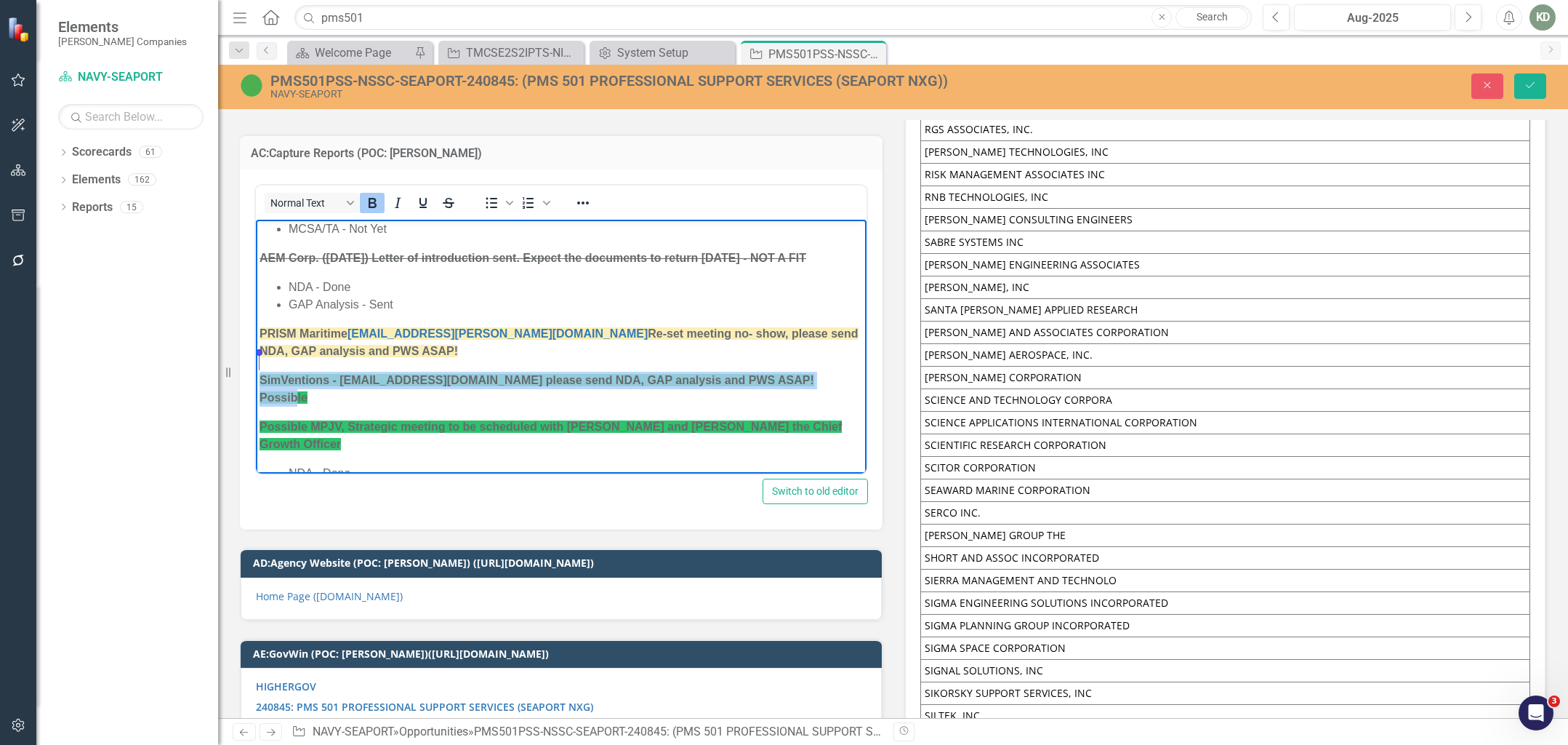
drag, startPoint x: 828, startPoint y: 365, endPoint x: 300, endPoint y: 293, distance: 532.9
click at [256, 353] on html "[PERSON_NAME] Research Corporation-we have not had much luck with past experien…" at bounding box center [561, 324] width 611 height 1206
click at [580, 194] on icon "Reveal or hide additional toolbar items" at bounding box center [583, 203] width 18 height 18
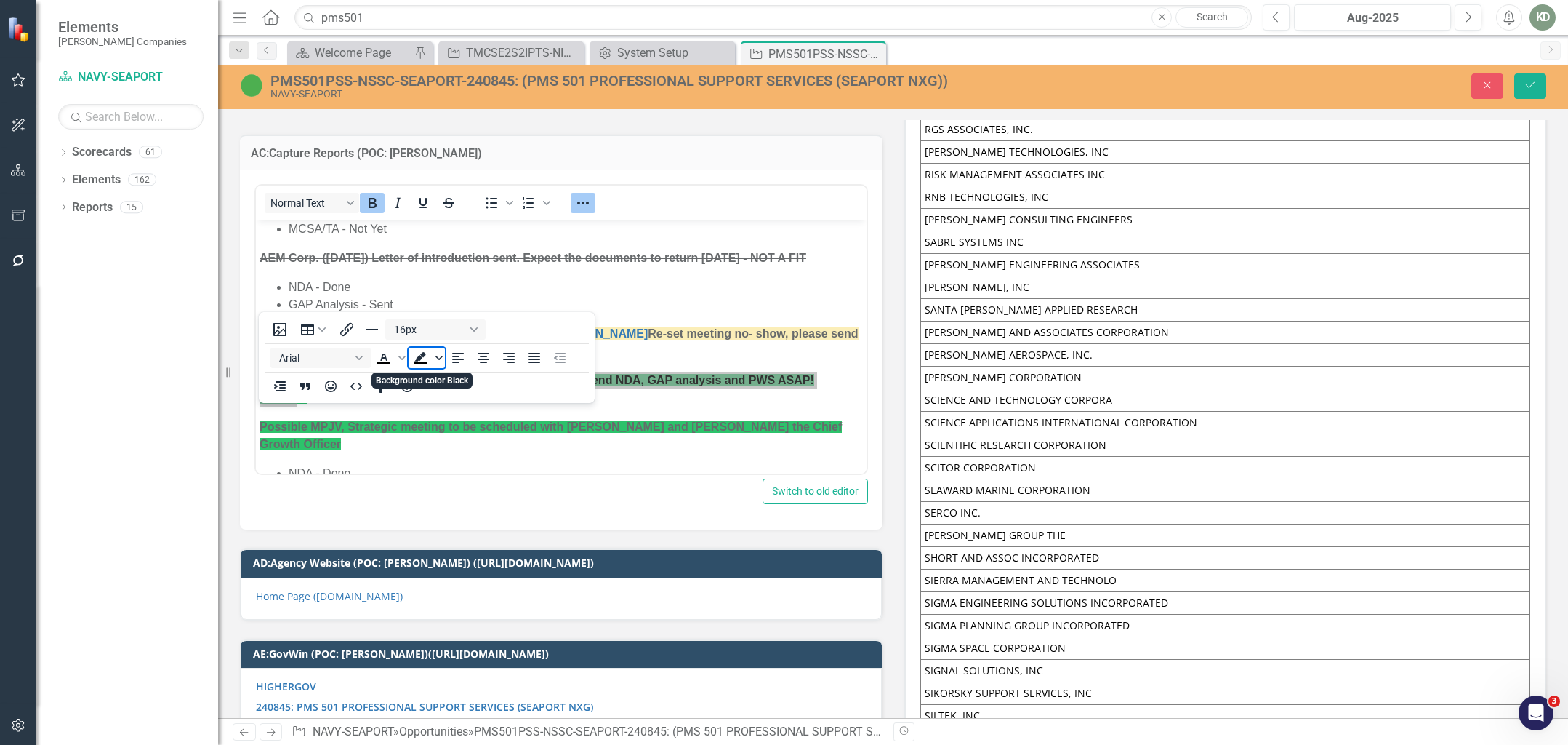
click at [440, 356] on icon "Background color Black" at bounding box center [439, 357] width 8 height 5
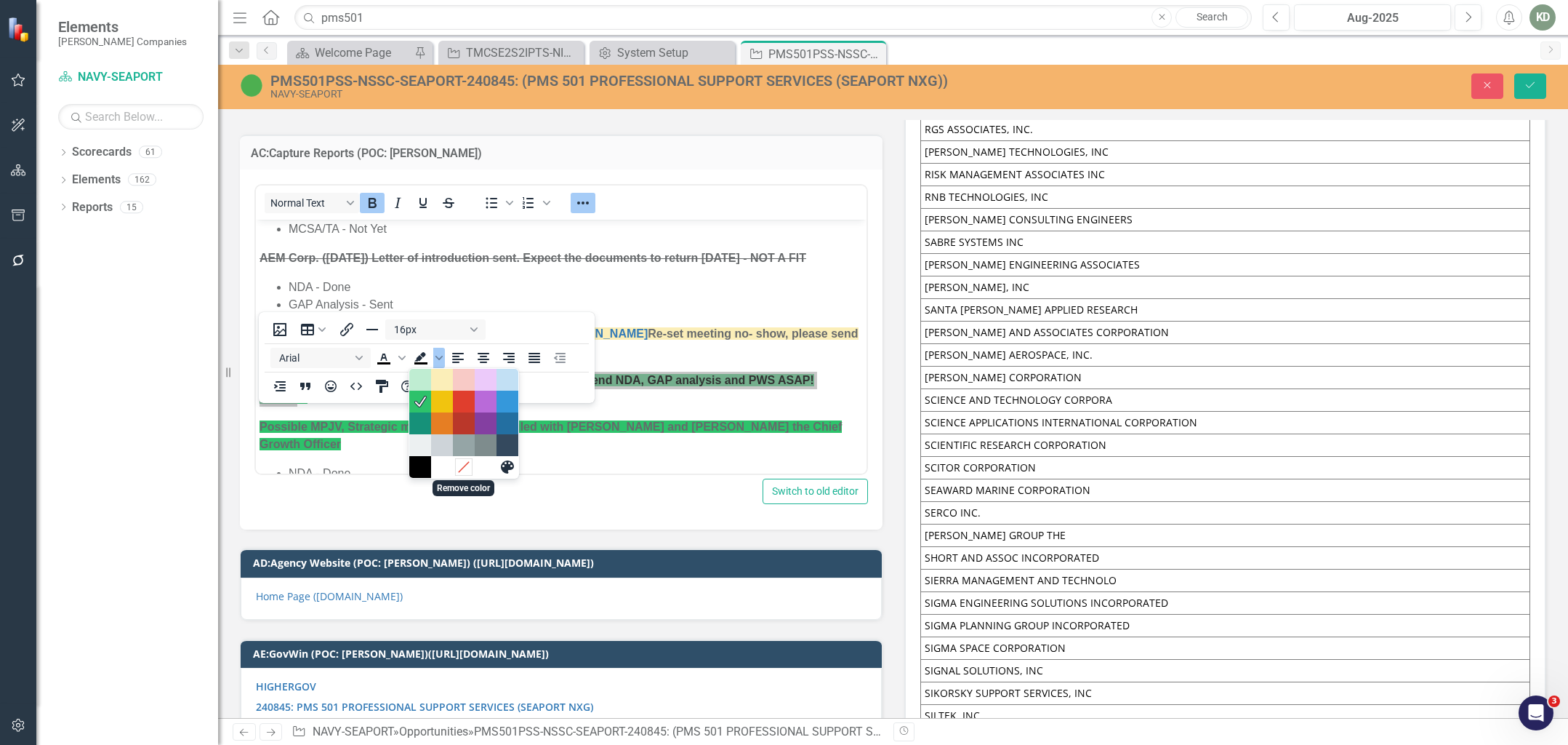
click at [462, 460] on icon "Remove color" at bounding box center [463, 467] width 14 height 14
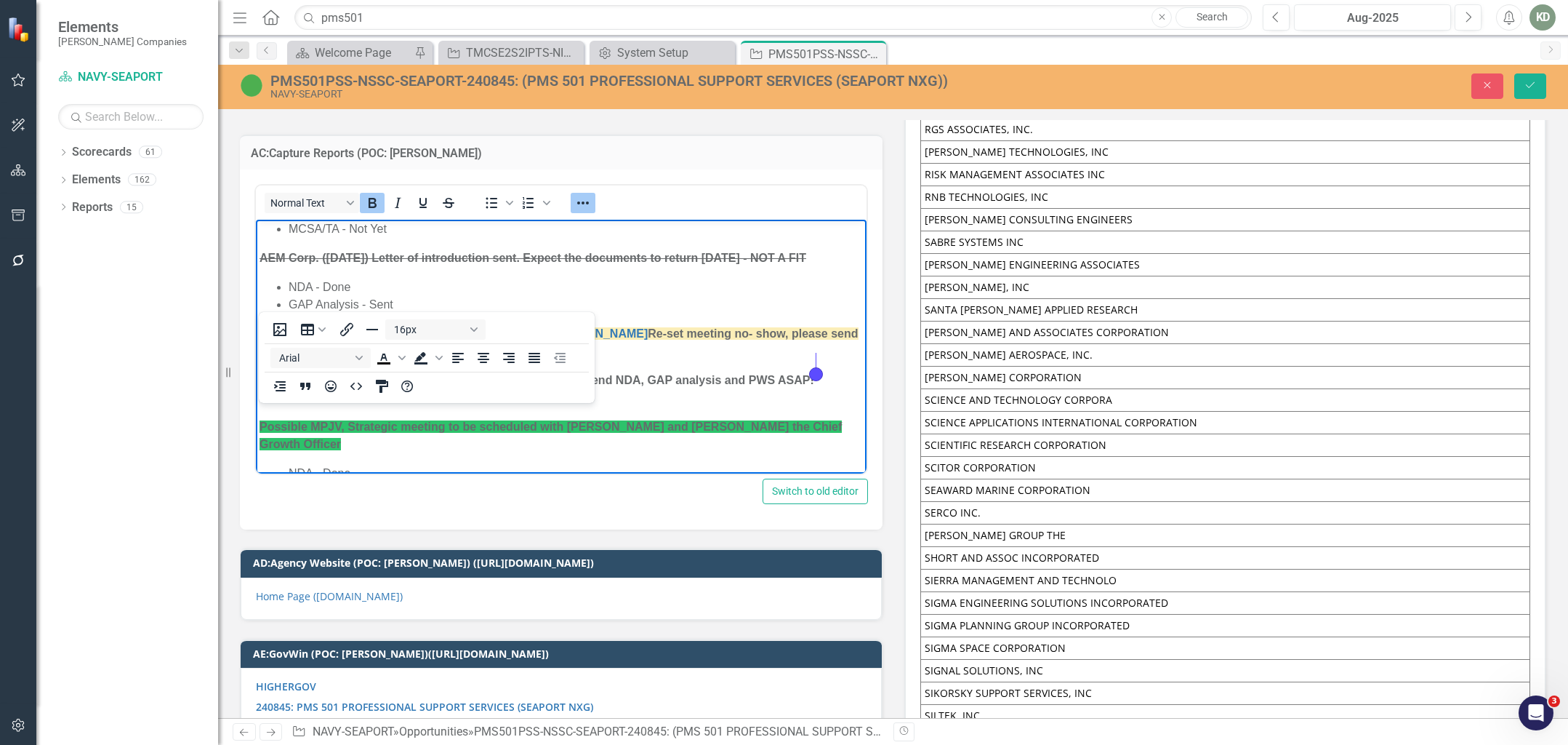
click at [823, 371] on lpop-circle at bounding box center [816, 373] width 14 height 14
click at [831, 372] on p "SimVentions - [EMAIL_ADDRESS][DOMAIN_NAME] please send NDA, GAP analysis and PW…" at bounding box center [561, 389] width 603 height 35
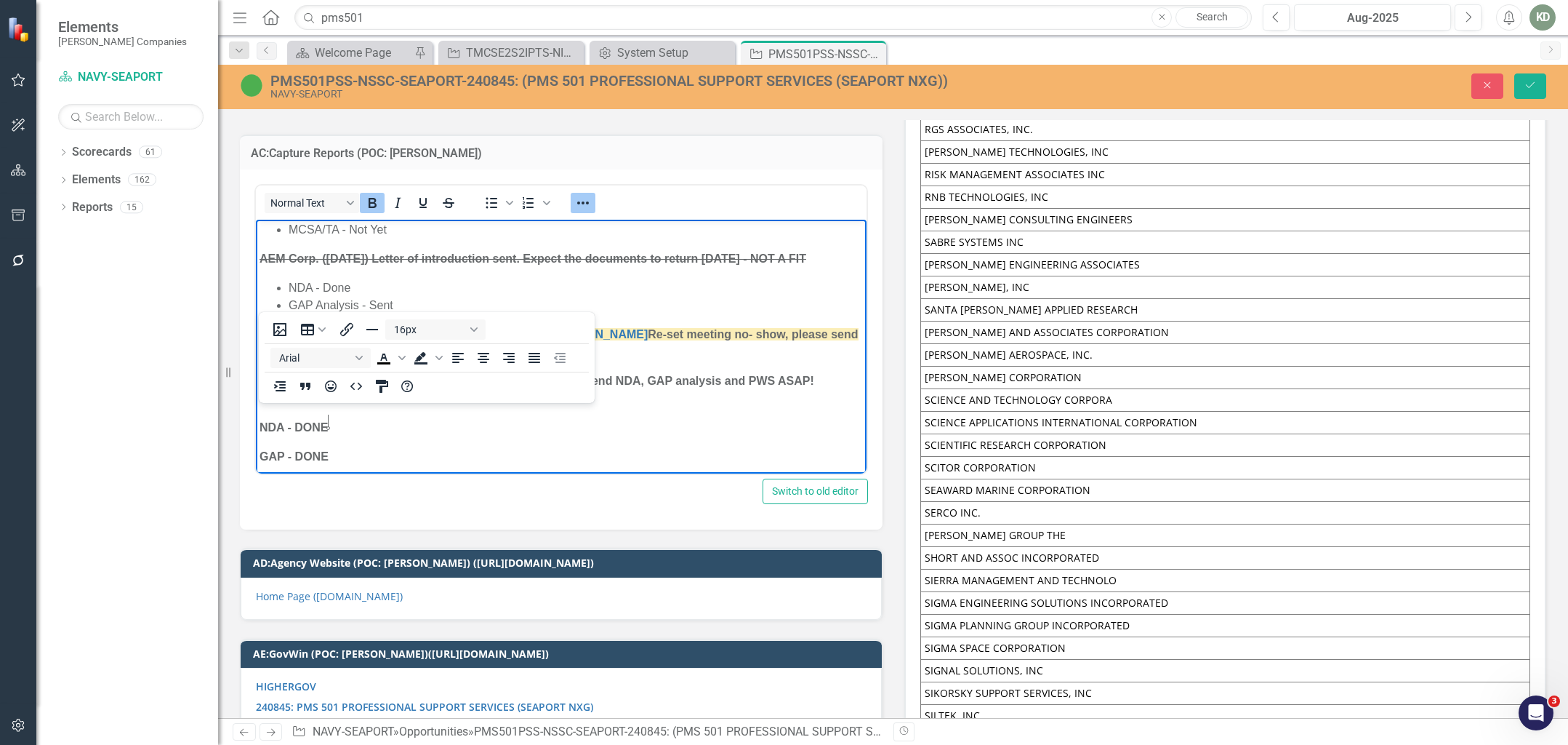
scroll to position [9375, 0]
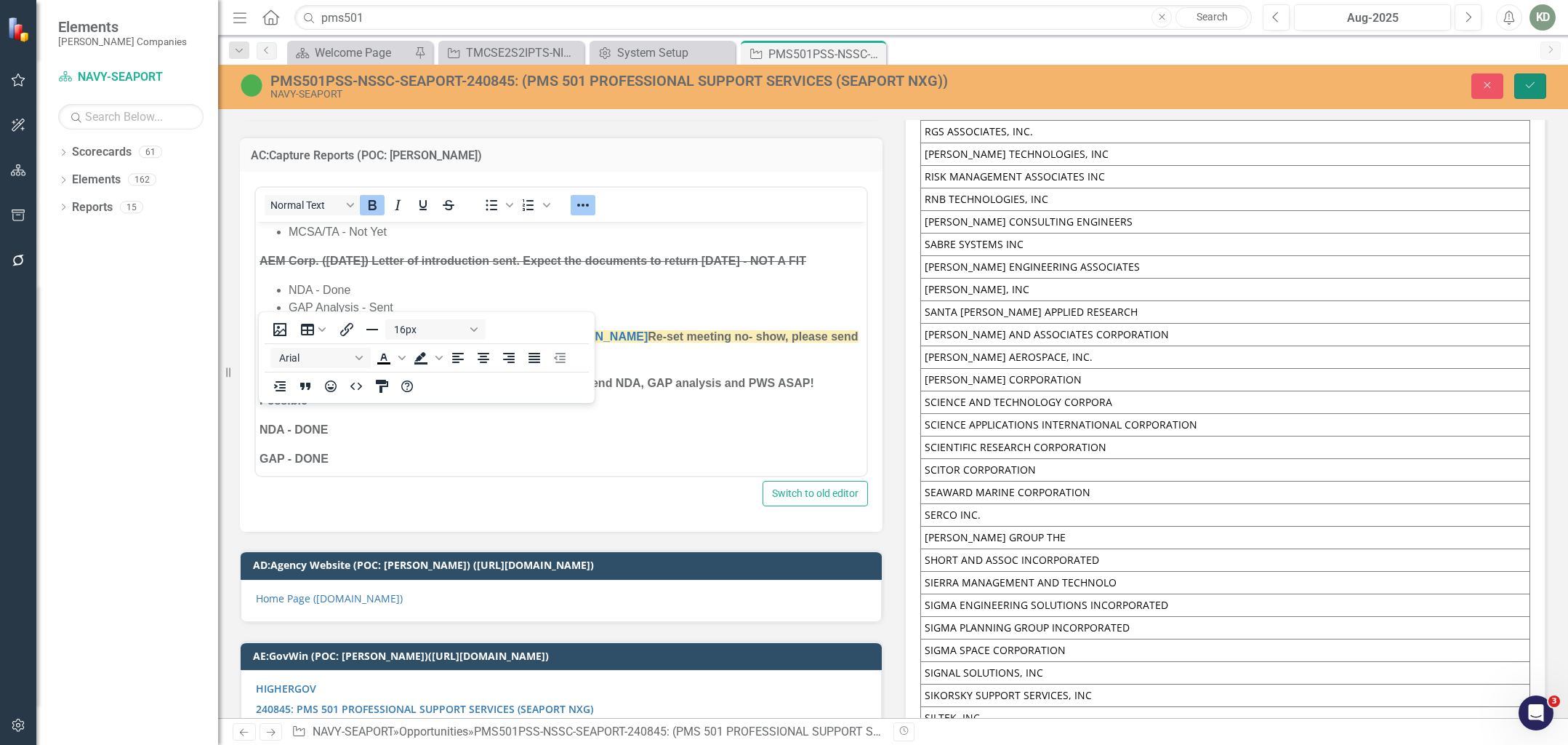
click at [1394, 88] on icon "Save" at bounding box center [1530, 85] width 13 height 10
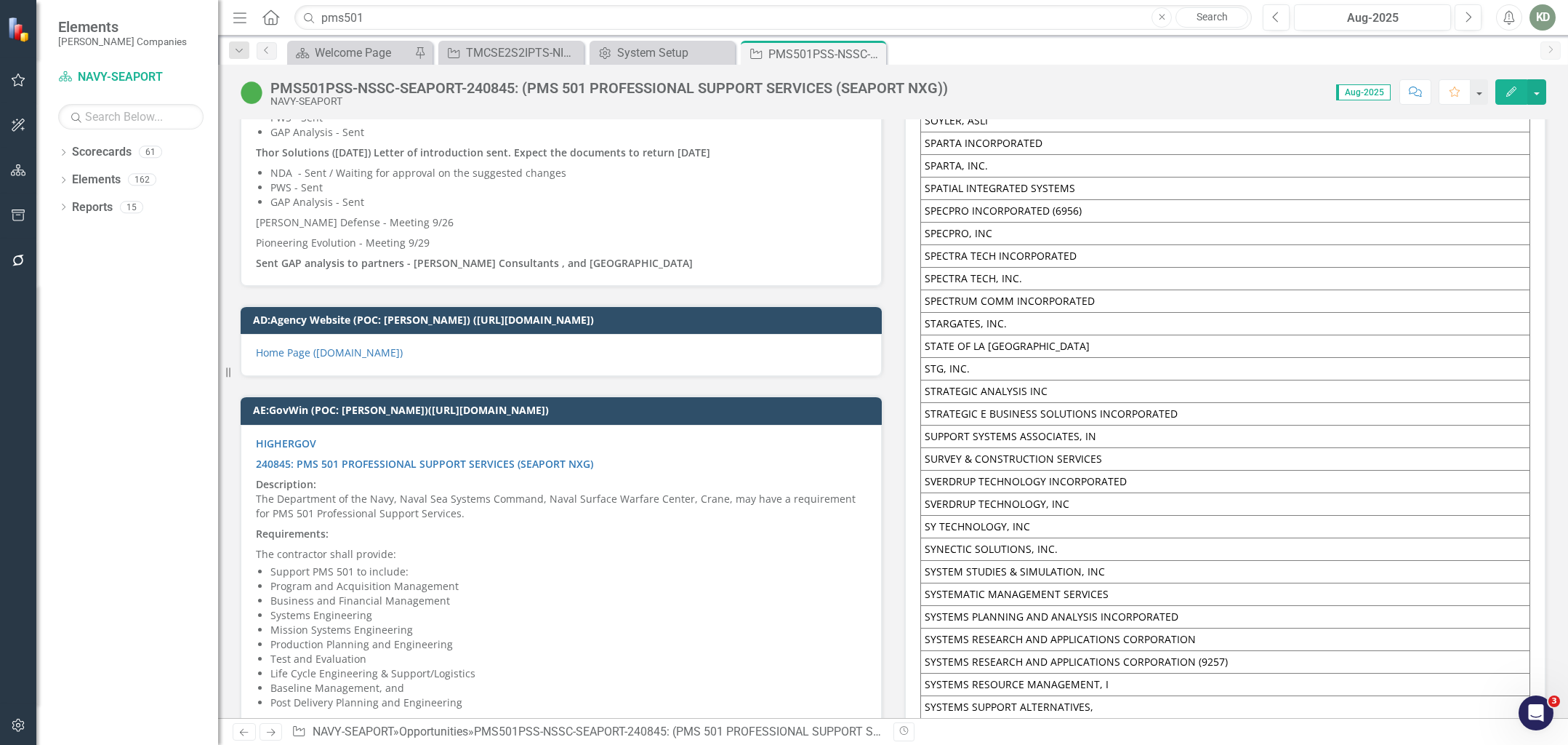
scroll to position [10012, 0]
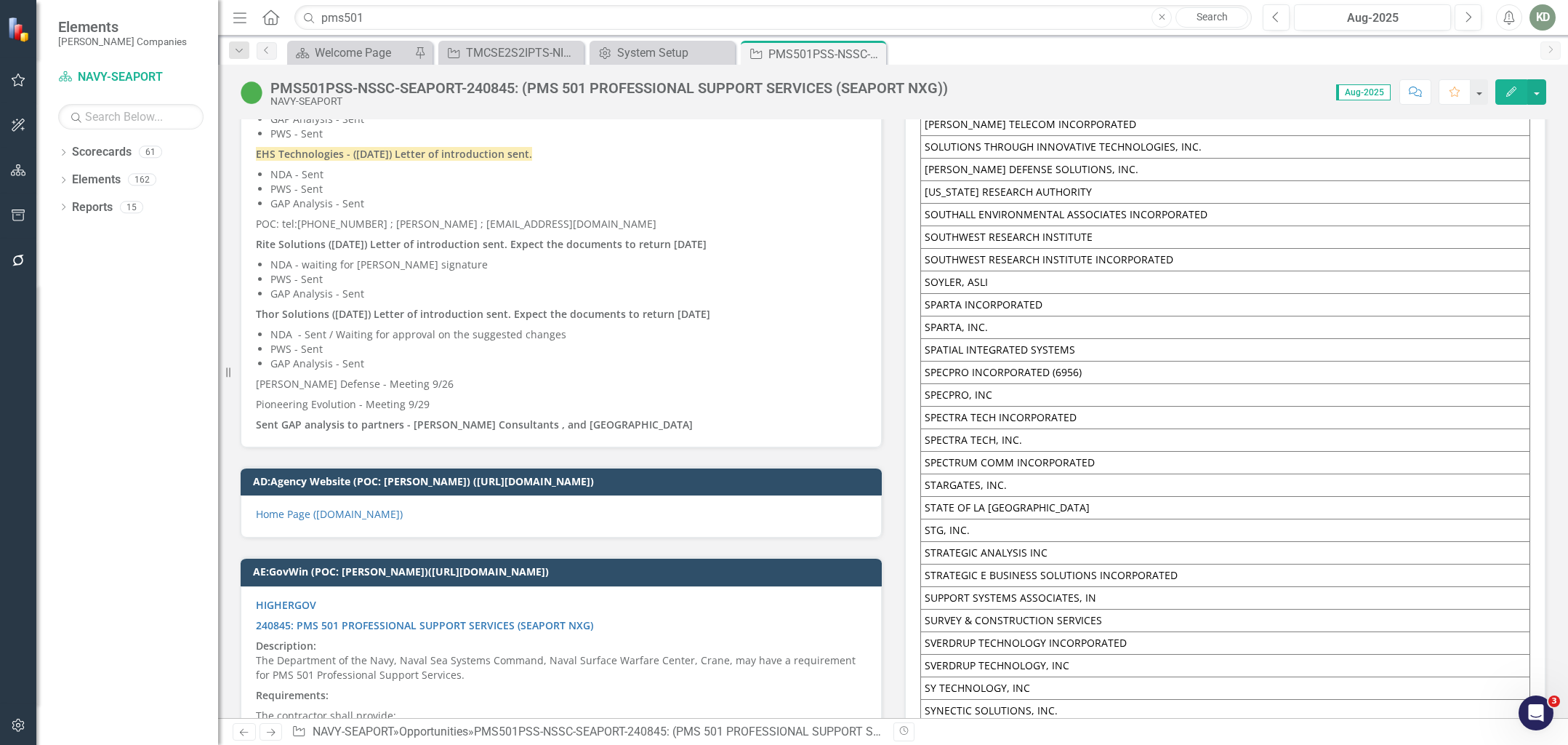
click at [455, 341] on li "PWS - Sent" at bounding box center [569, 348] width 596 height 14
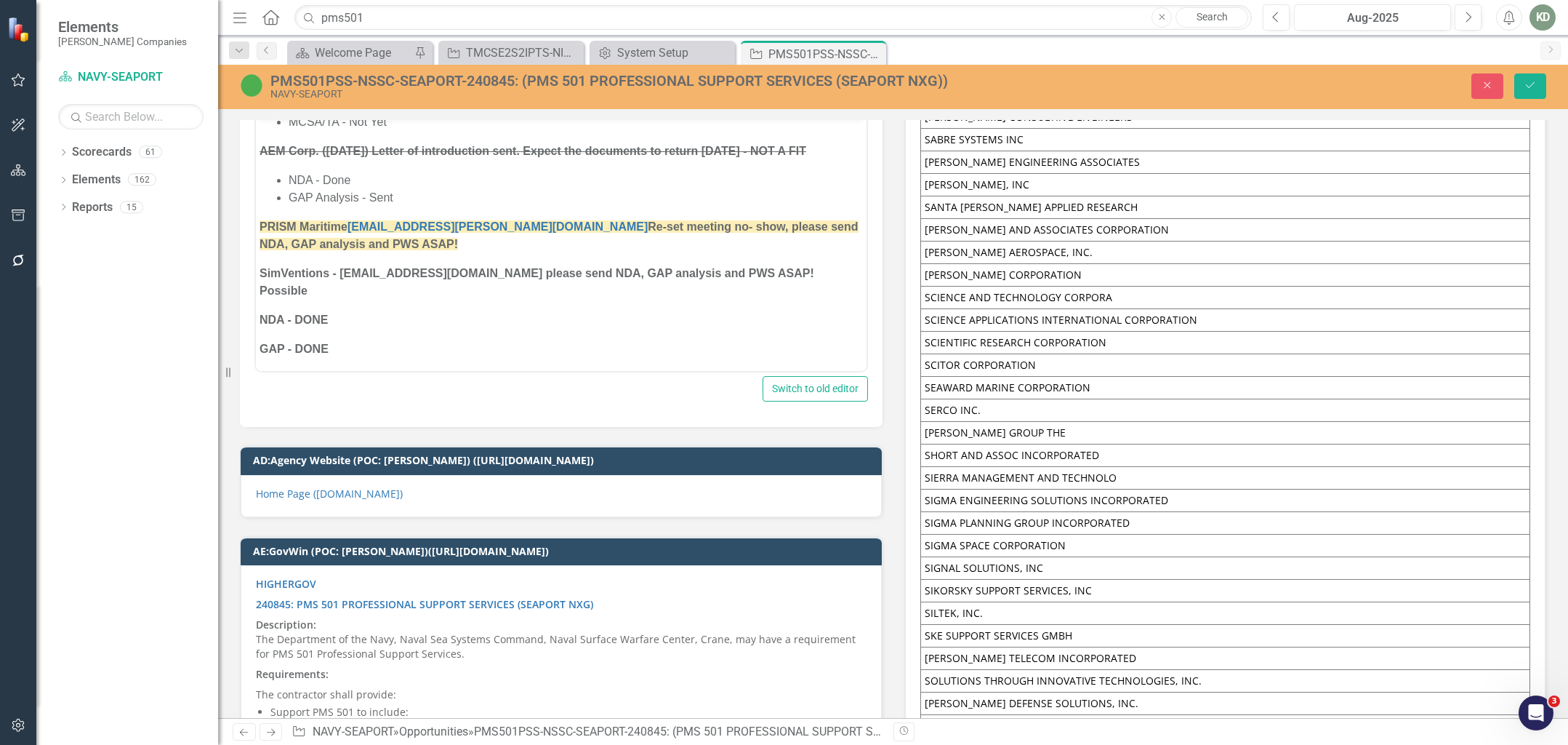
scroll to position [955, 0]
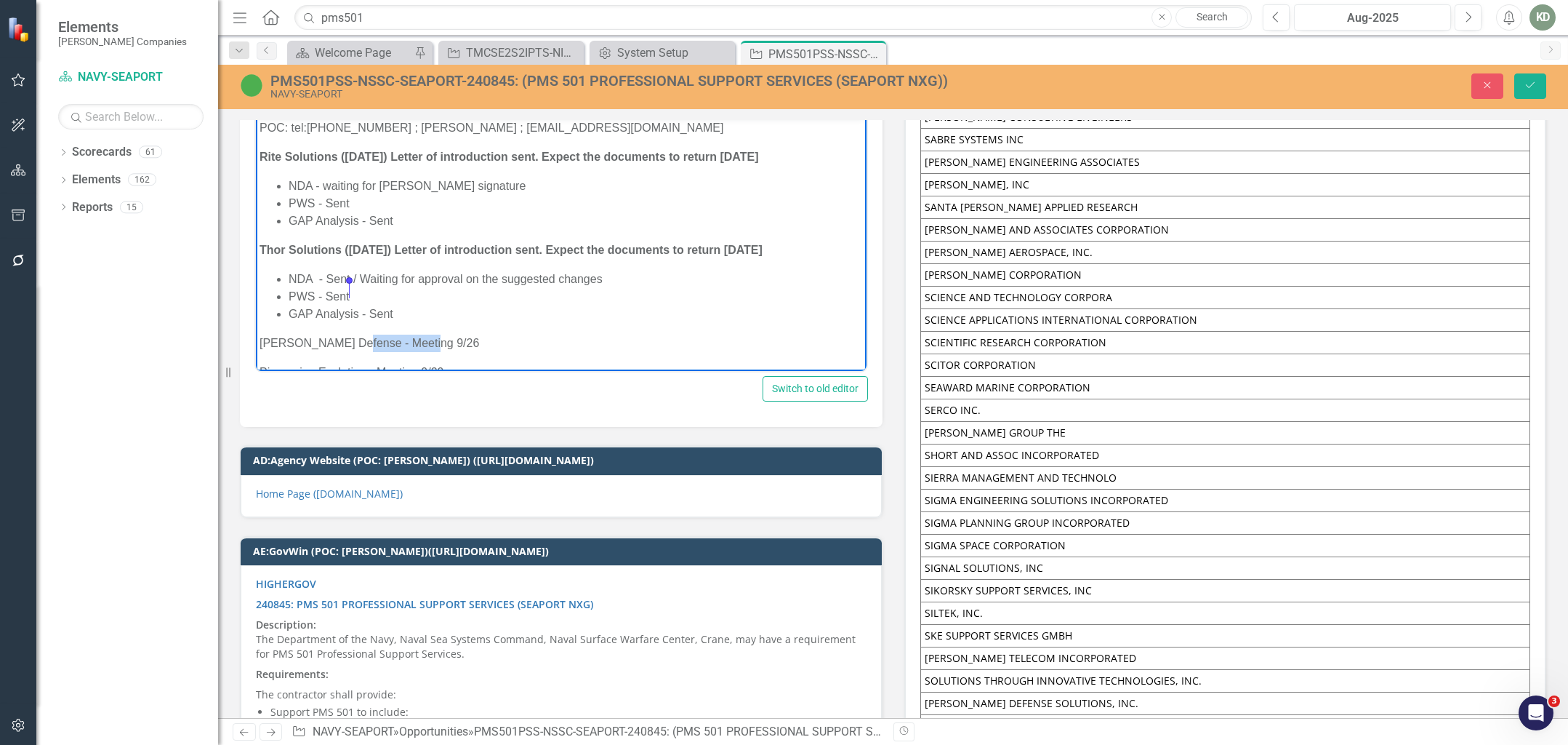
drag, startPoint x: 437, startPoint y: 282, endPoint x: 348, endPoint y: 290, distance: 89.4
click at [349, 335] on p "[PERSON_NAME] Defense - Meeting 9/26" at bounding box center [561, 343] width 603 height 18
drag, startPoint x: 1536, startPoint y: 82, endPoint x: 918, endPoint y: 13, distance: 621.8
click at [1394, 82] on icon "Save" at bounding box center [1530, 85] width 13 height 10
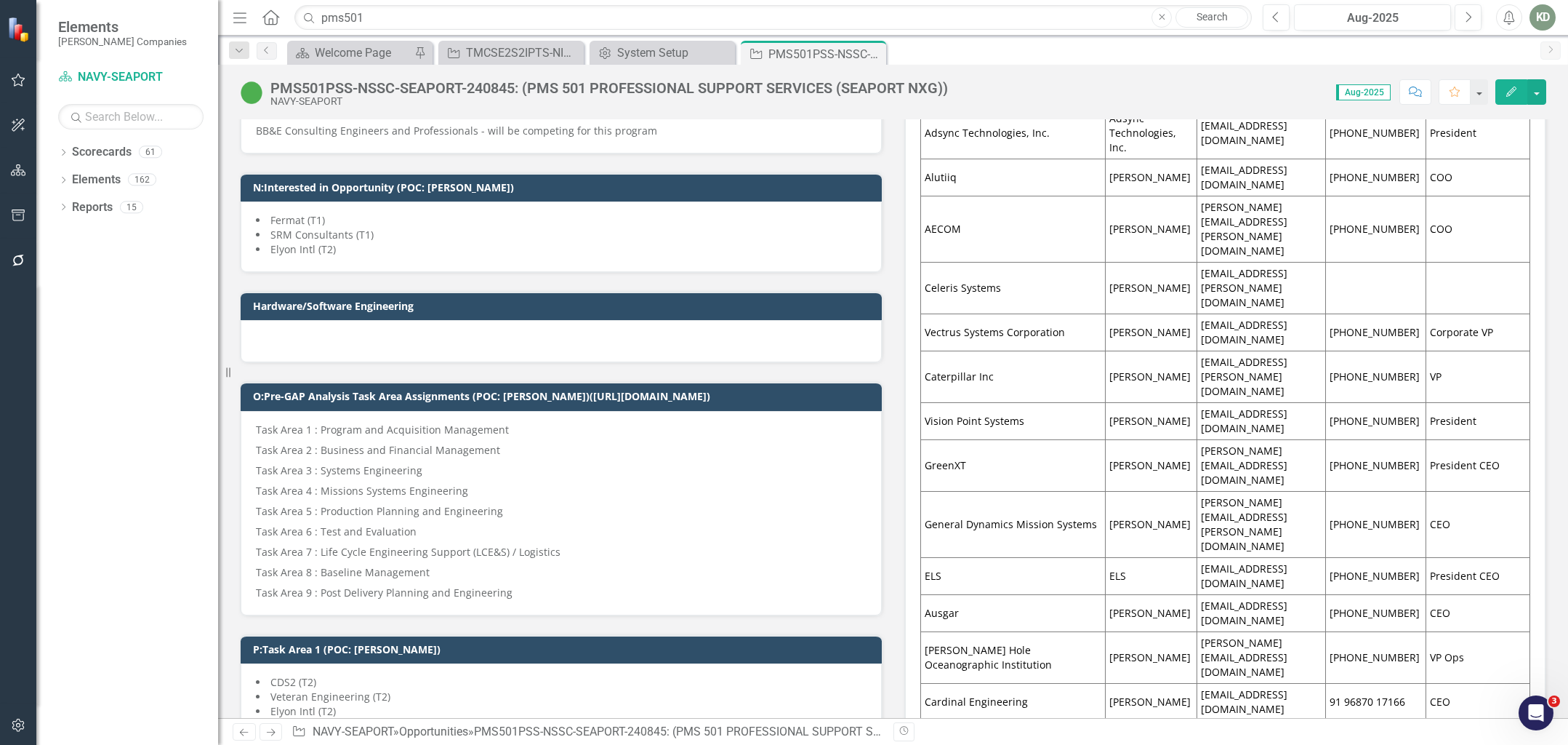
scroll to position [1003, 0]
